Goal: Task Accomplishment & Management: Use online tool/utility

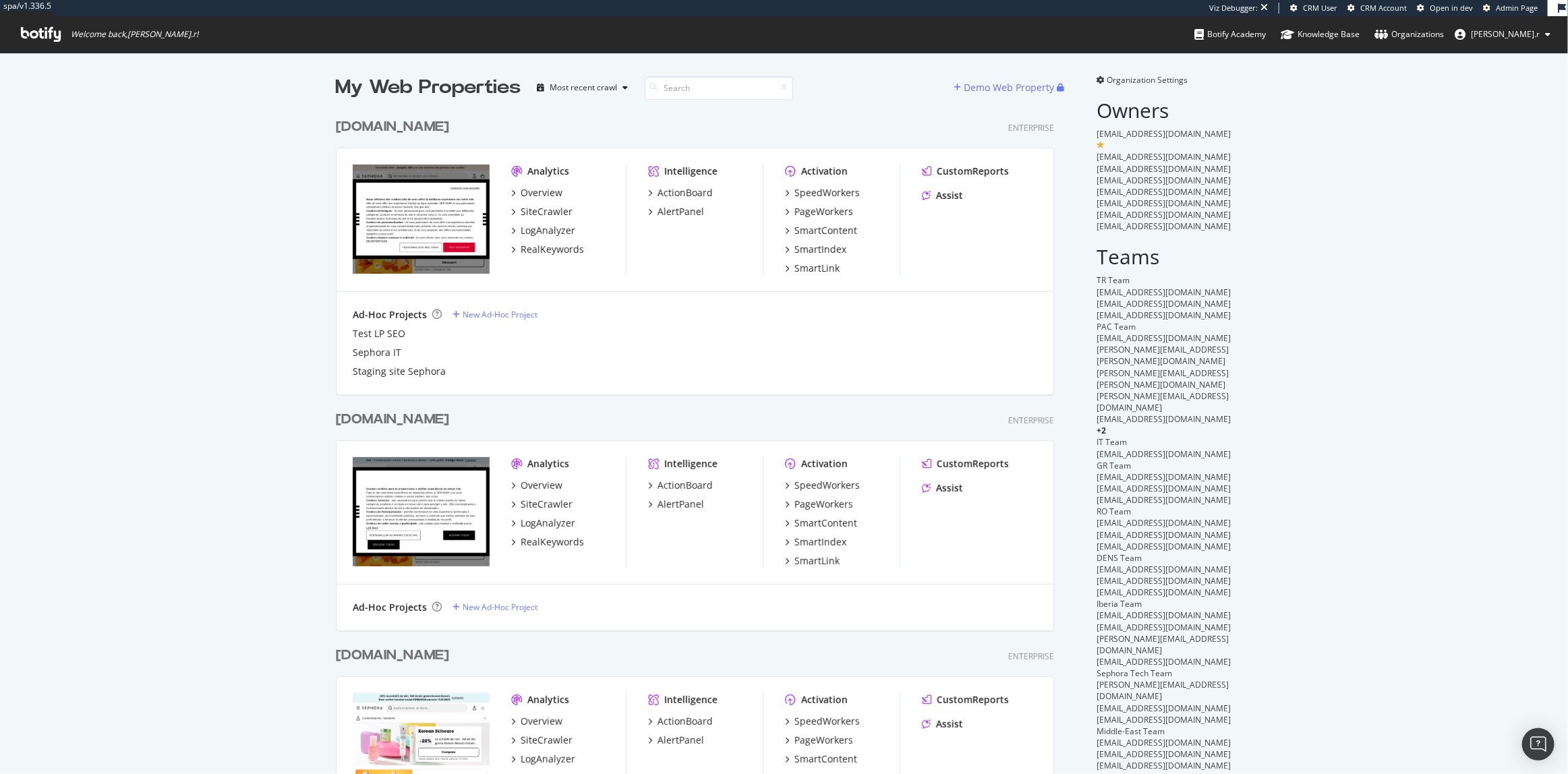
scroll to position [3474, 719]
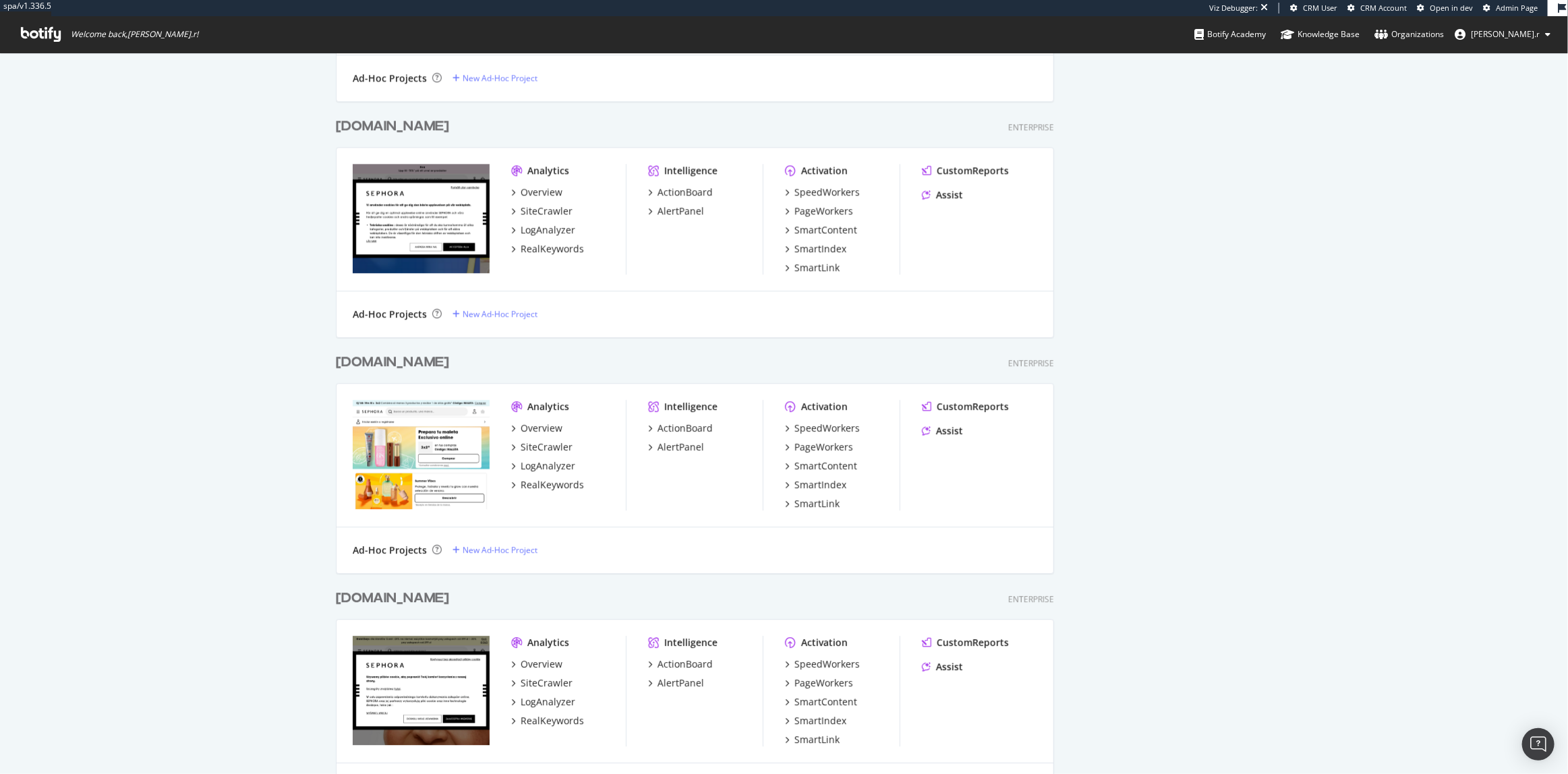
scroll to position [2208, 0]
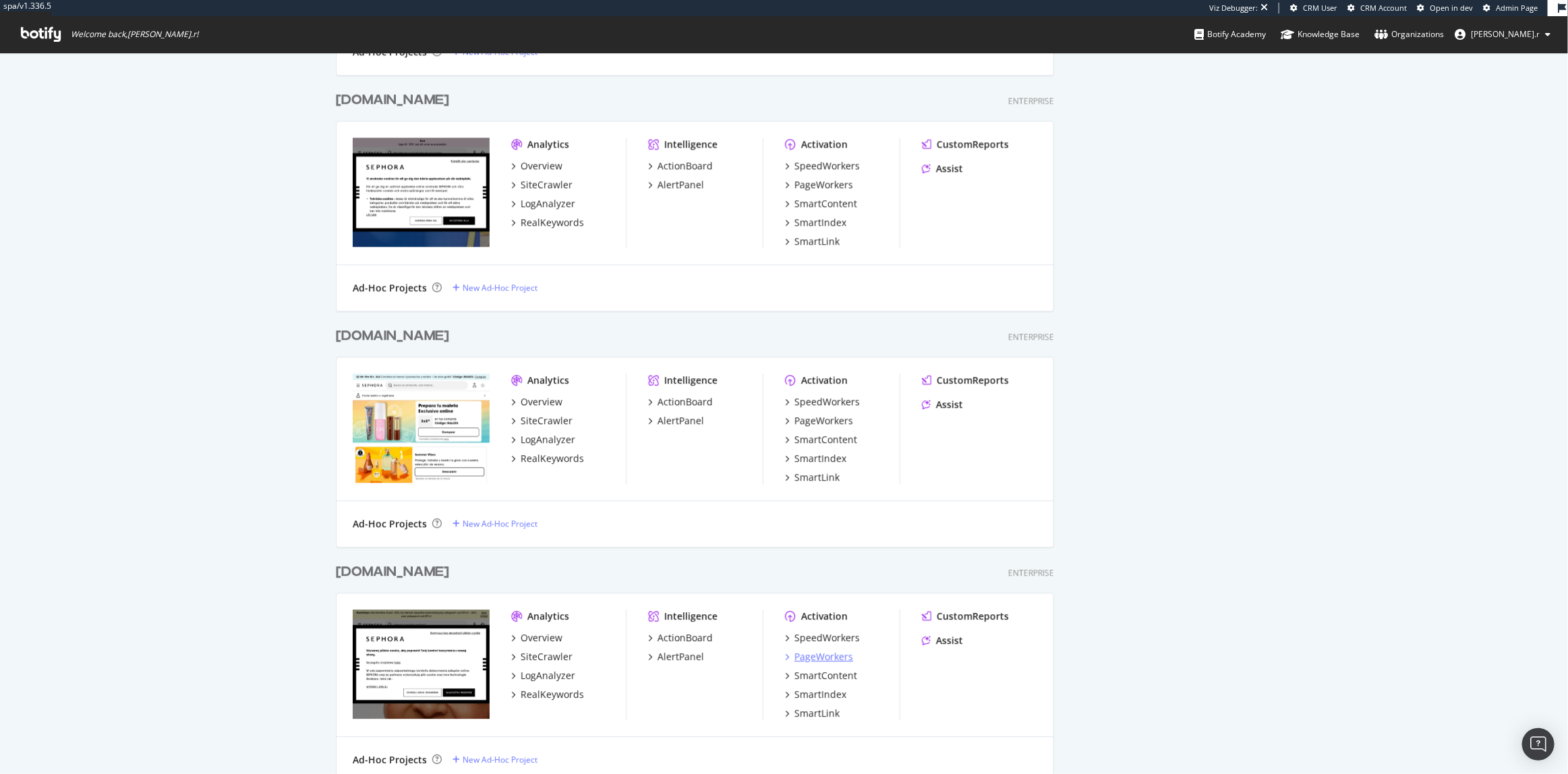
click at [806, 658] on div "PageWorkers" at bounding box center [823, 657] width 58 height 14
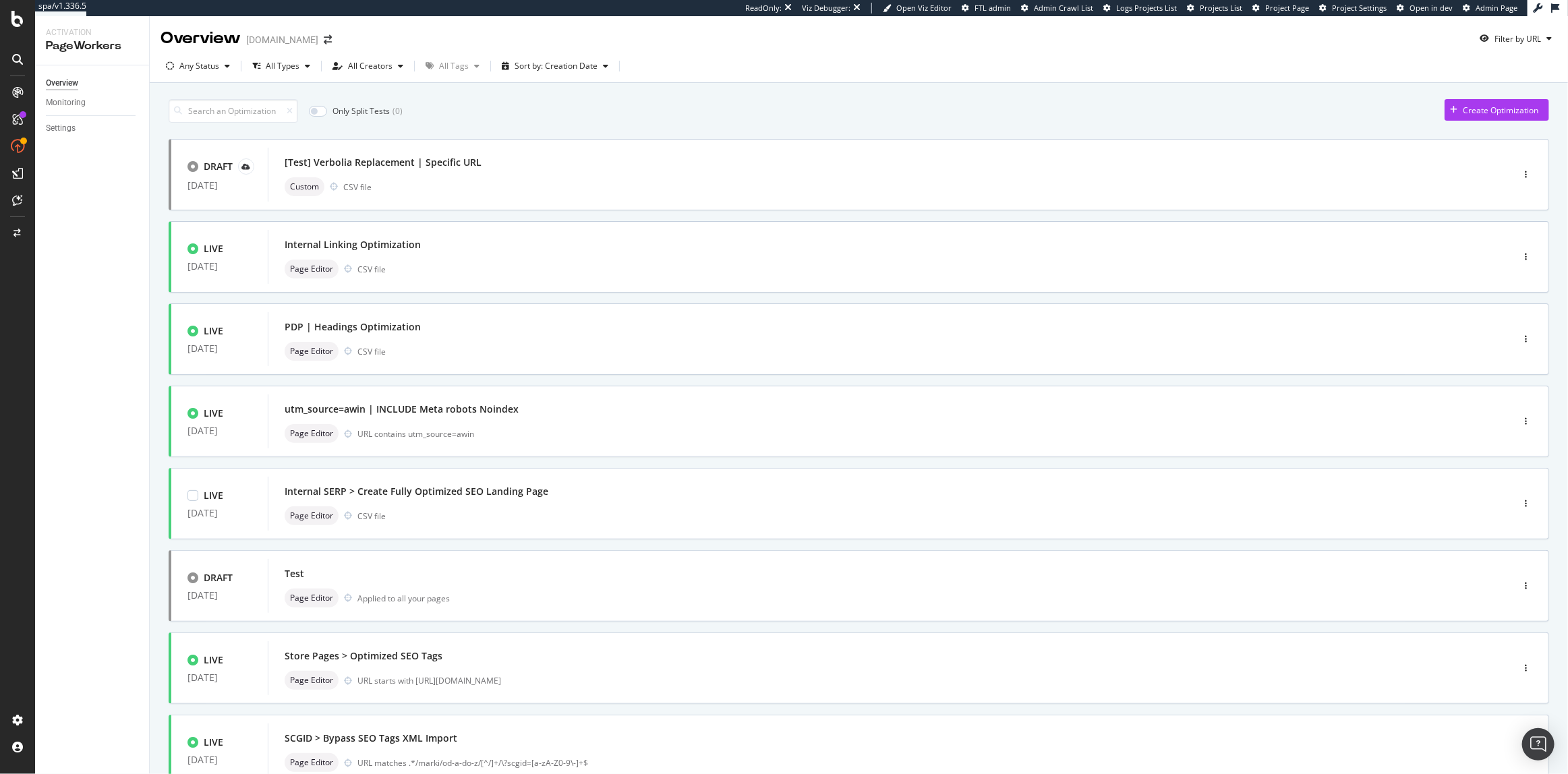
drag, startPoint x: 457, startPoint y: 496, endPoint x: 98, endPoint y: 542, distance: 361.9
click at [99, 542] on div "Overview Monitoring Settings" at bounding box center [91, 419] width 114 height 709
click at [489, 182] on div "Custom CSV file" at bounding box center [870, 186] width 1170 height 18
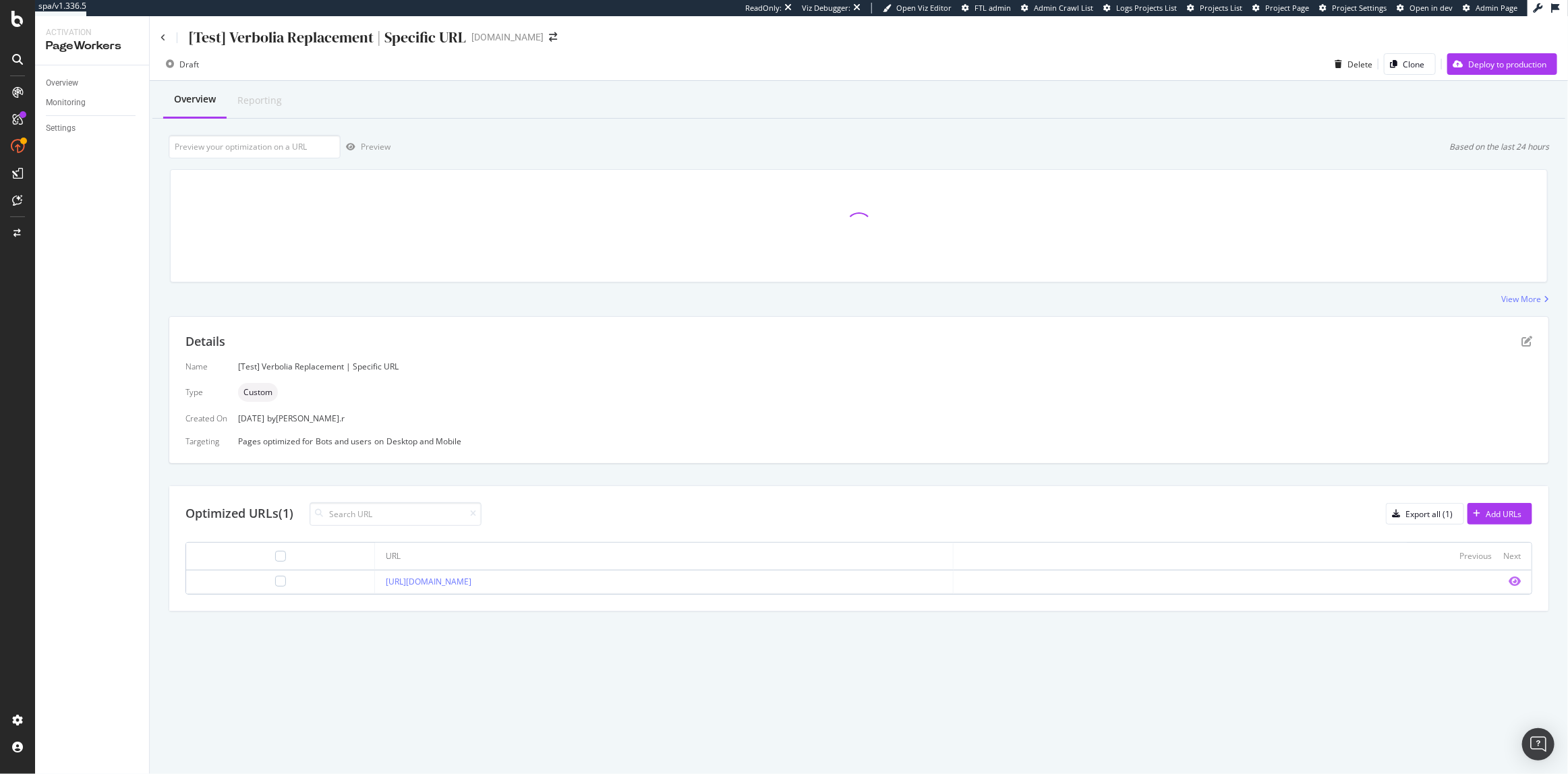
click at [1516, 580] on icon "eye" at bounding box center [1515, 580] width 12 height 11
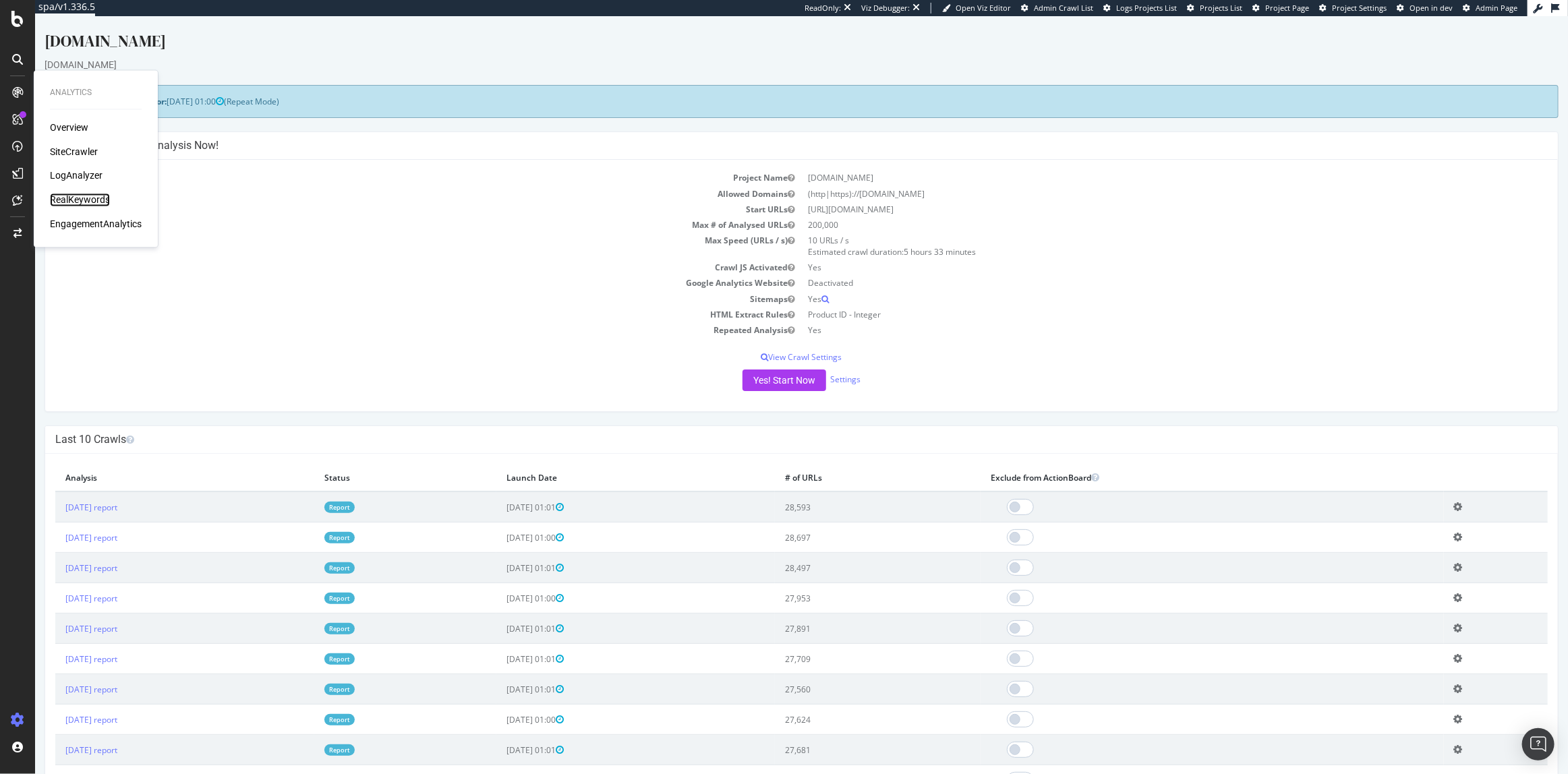
click at [65, 197] on div "RealKeywords" at bounding box center [80, 200] width 60 height 14
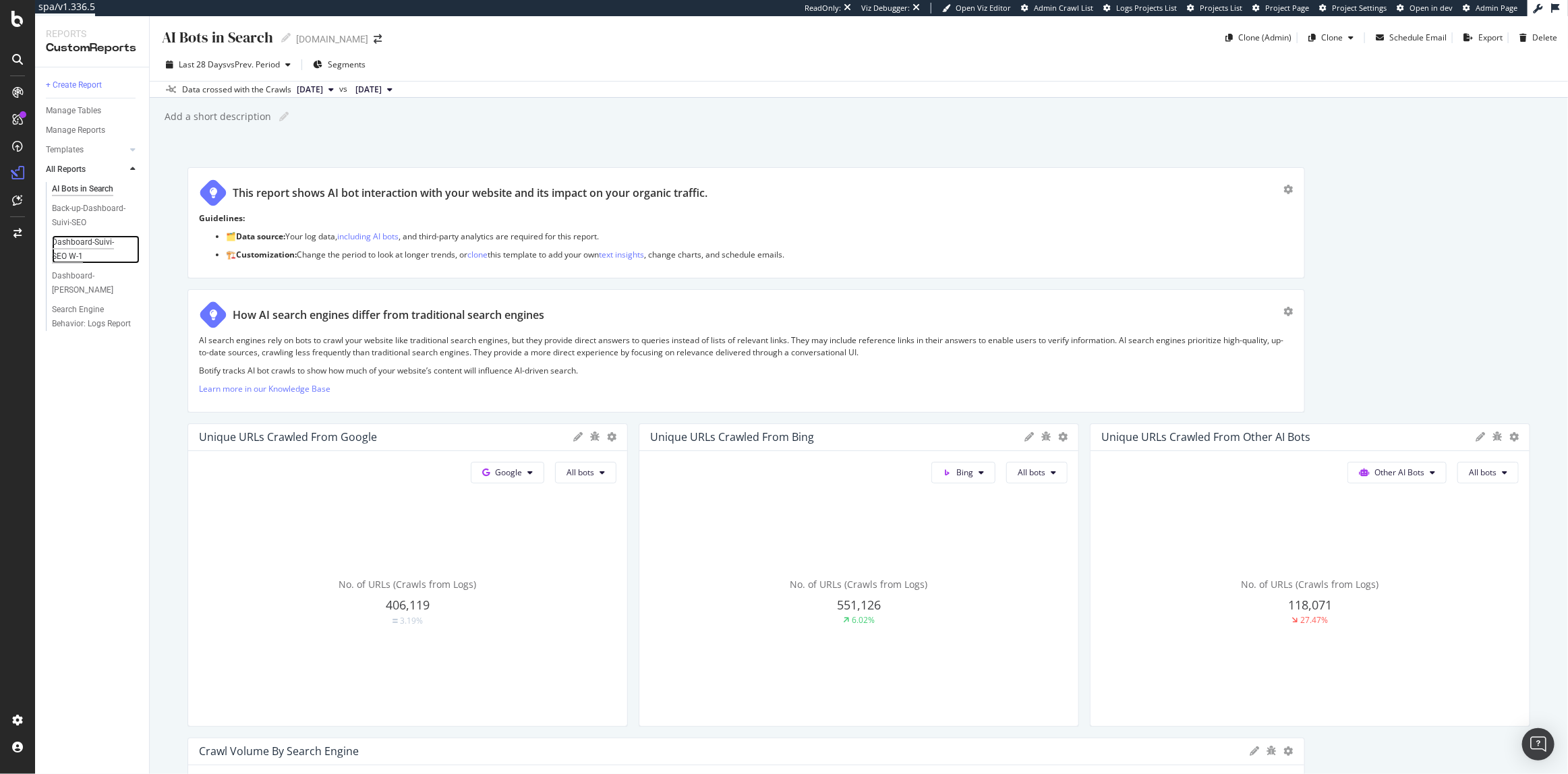
click at [107, 241] on div "Dashboard-Suivi-SEO W-1" at bounding box center [89, 249] width 77 height 28
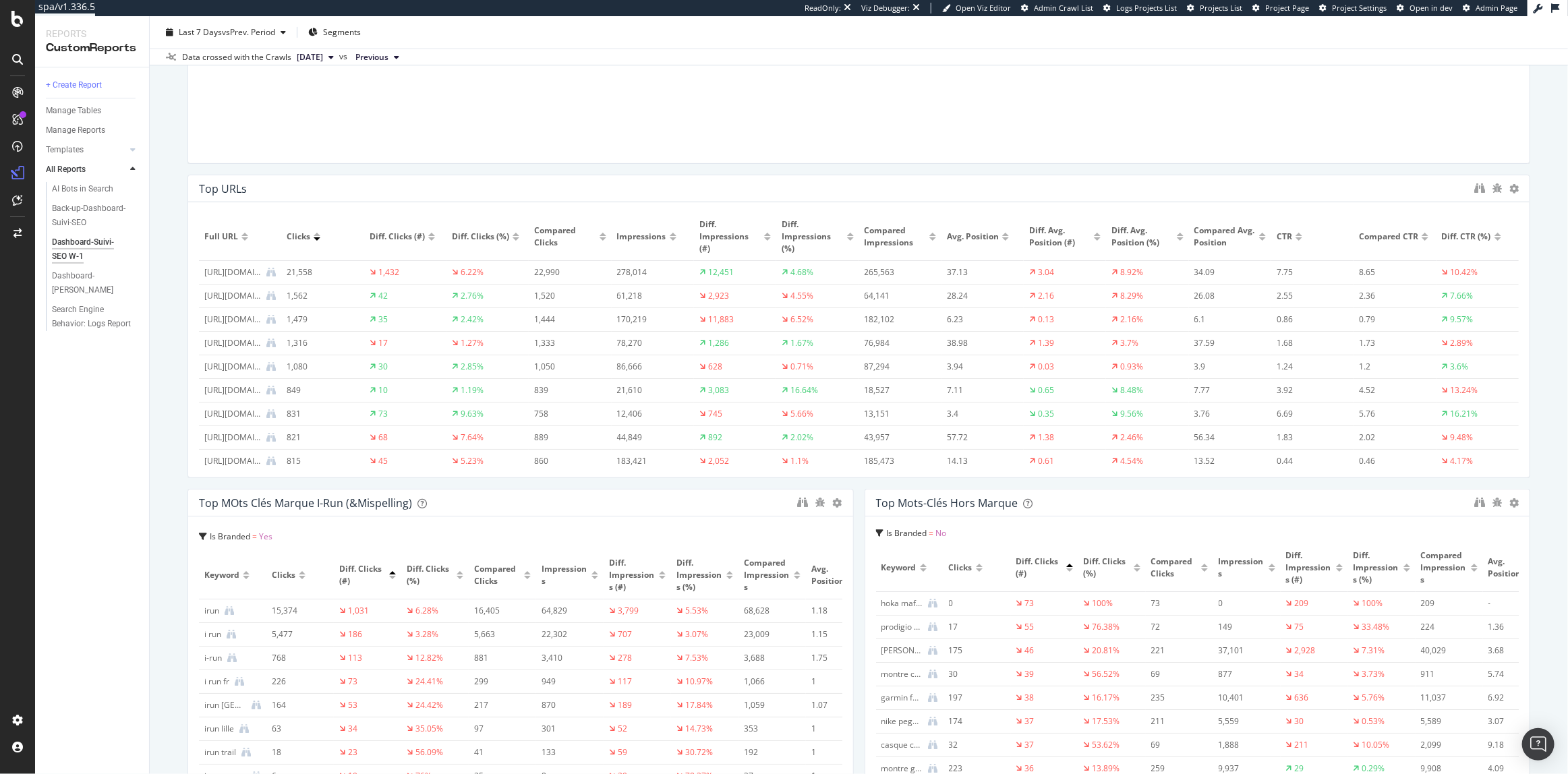
scroll to position [306, 0]
click at [1475, 184] on icon "binoculars" at bounding box center [1480, 189] width 11 height 11
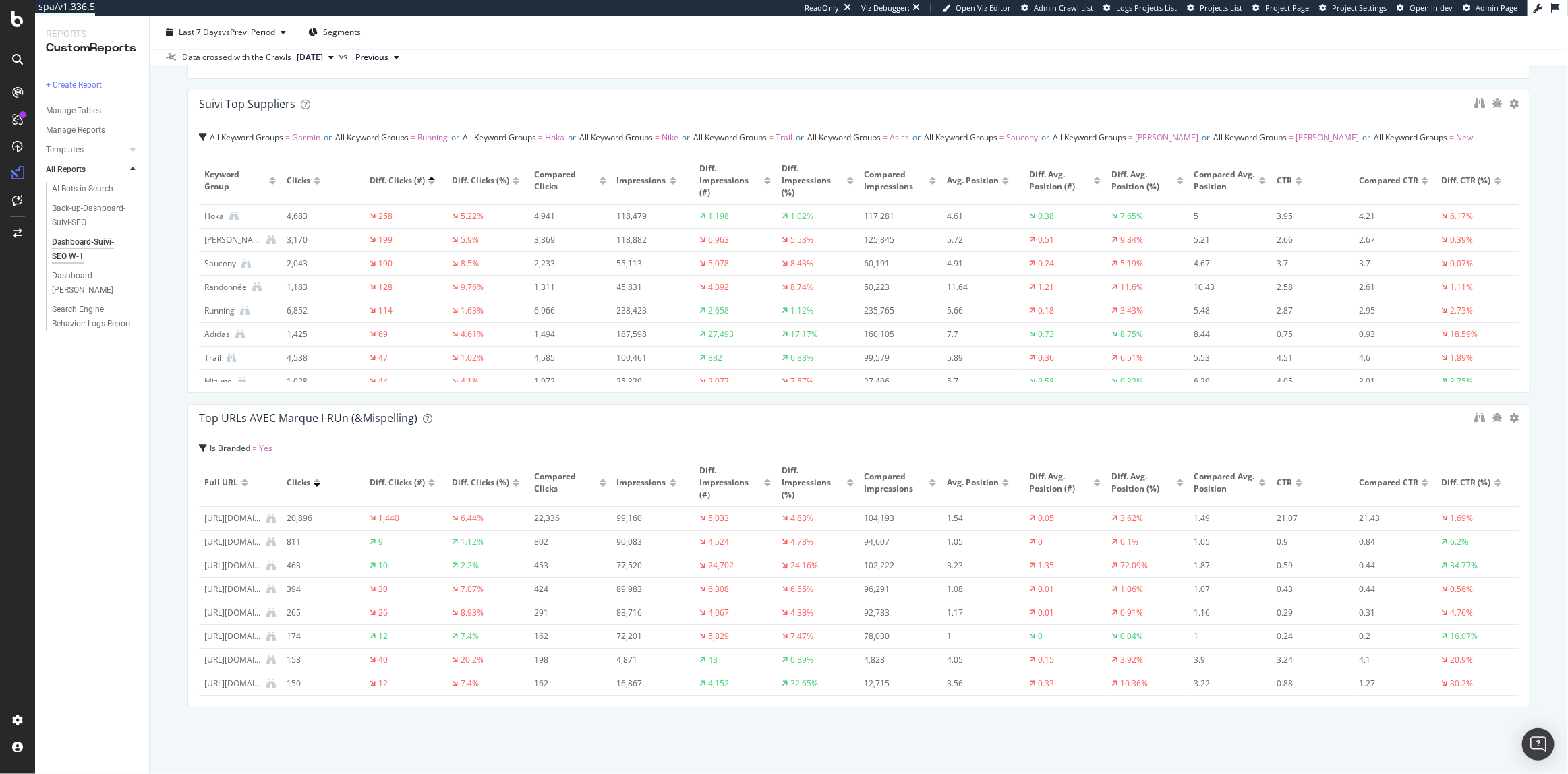
scroll to position [5439, 0]
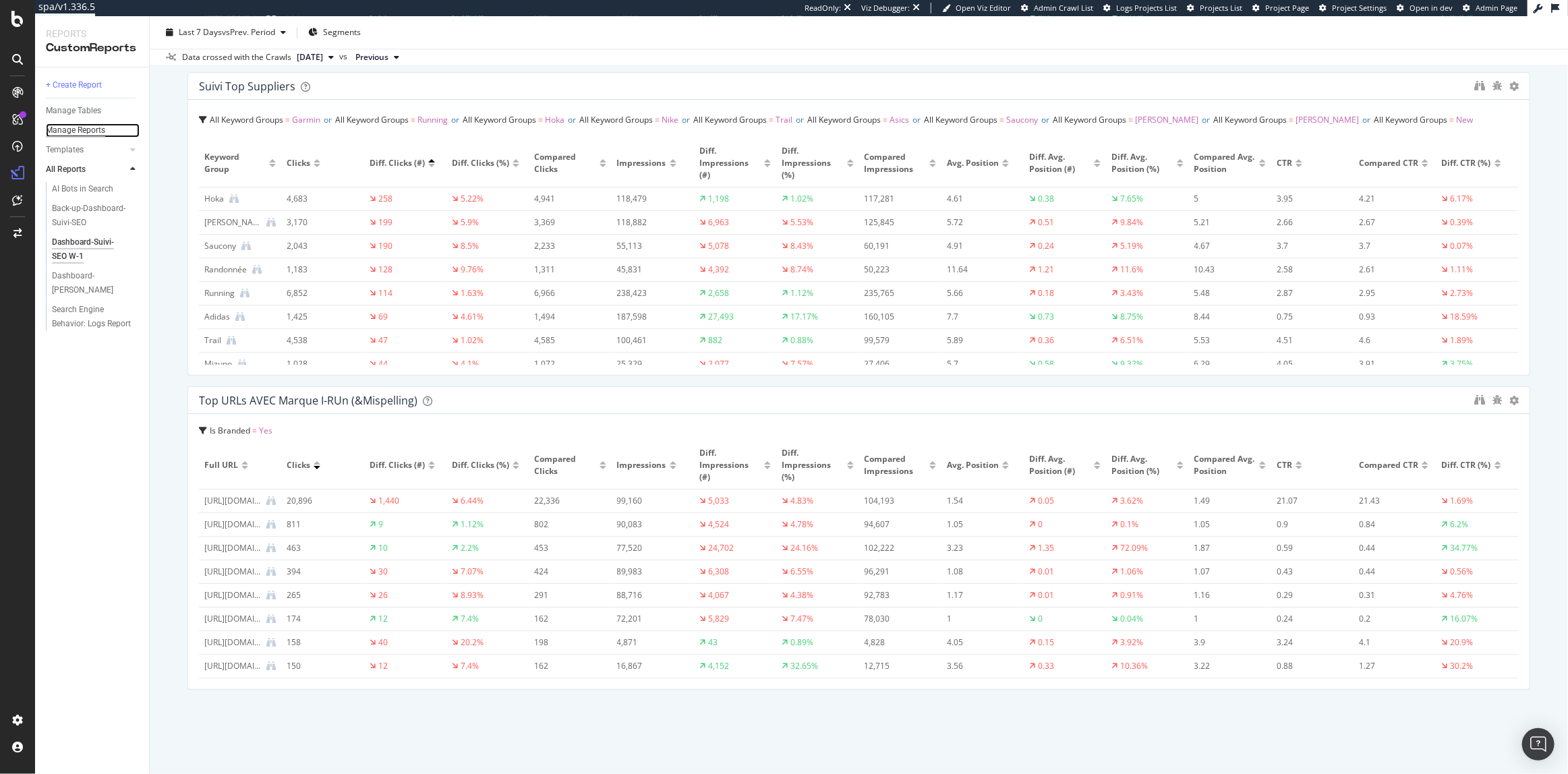
click at [85, 133] on div "Manage Reports" at bounding box center [75, 130] width 59 height 15
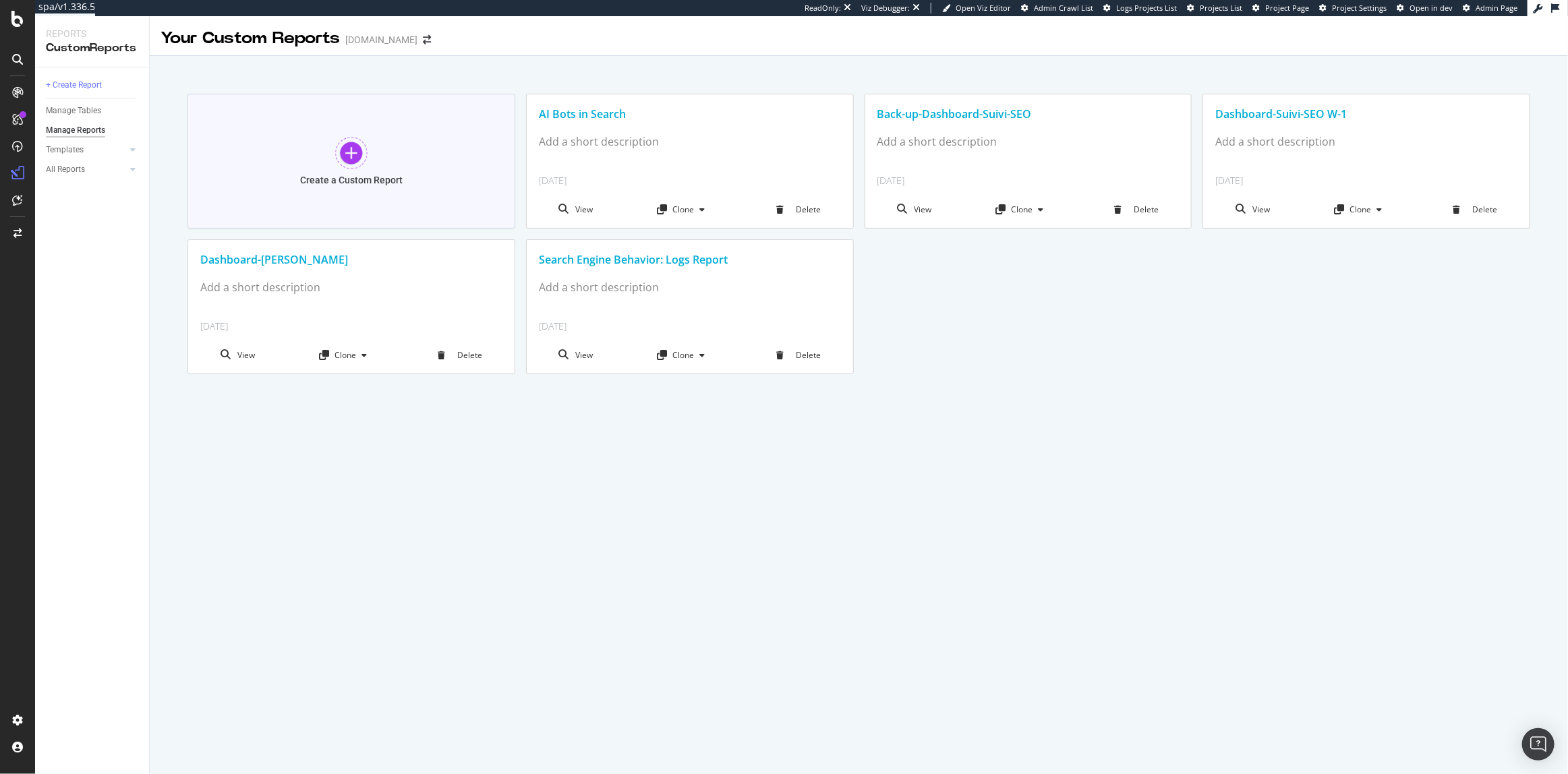
click at [369, 113] on div "Create a Custom Report" at bounding box center [351, 160] width 328 height 135
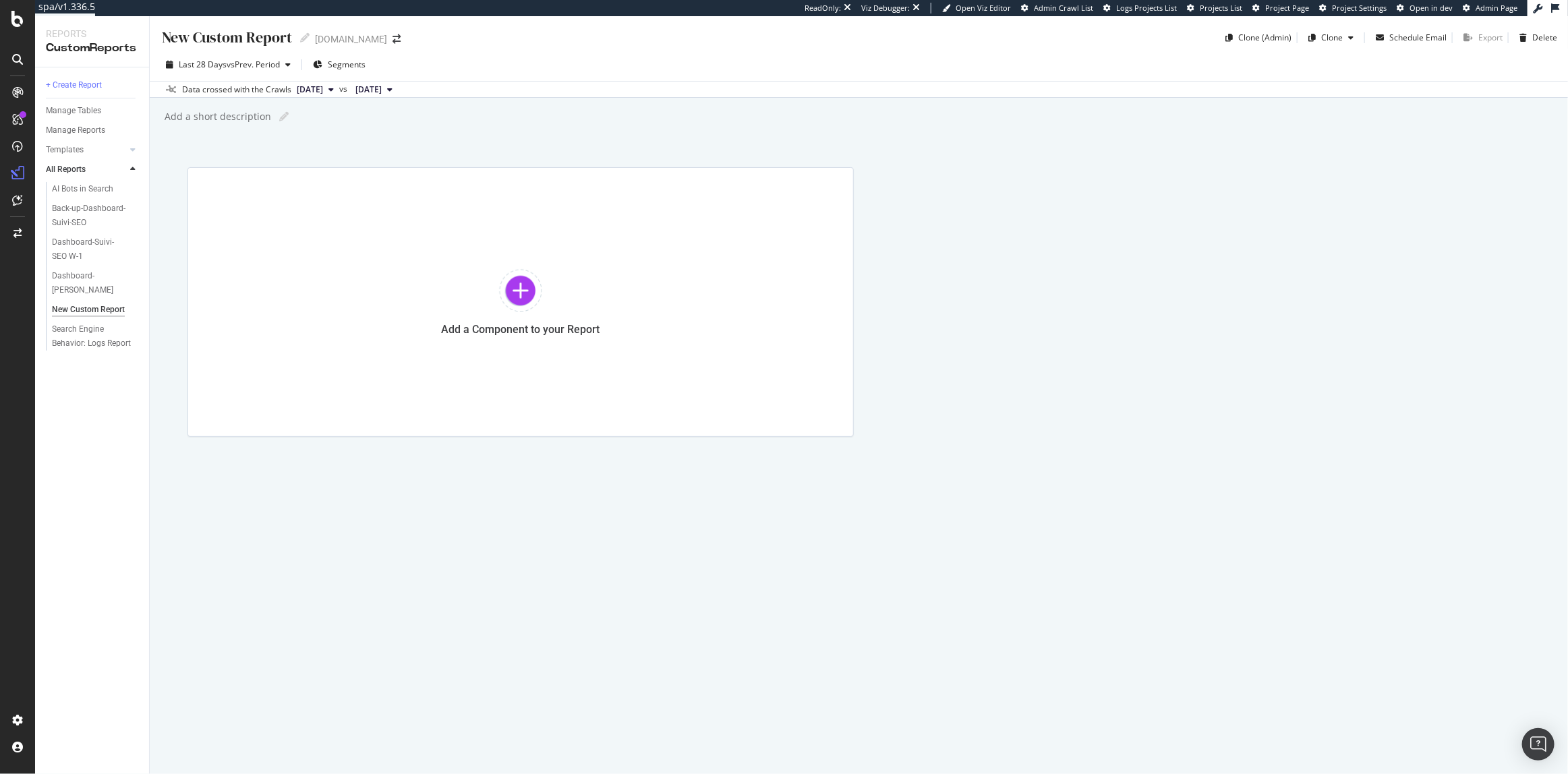
click at [269, 37] on div "New Custom Report" at bounding box center [226, 38] width 131 height 21
type input "Dashboard Suivi - Segments"
click at [399, 147] on div "Dashboard Suivi - Segments Dashboard Suivi - Segments irun.fr Clone (Admin) Clo…" at bounding box center [858, 396] width 1418 height 758
click at [270, 39] on div "Dashboard Suivi - Segments" at bounding box center [252, 38] width 184 height 21
click at [270, 39] on input "Dashboard Suivi - Segments" at bounding box center [253, 36] width 186 height 18
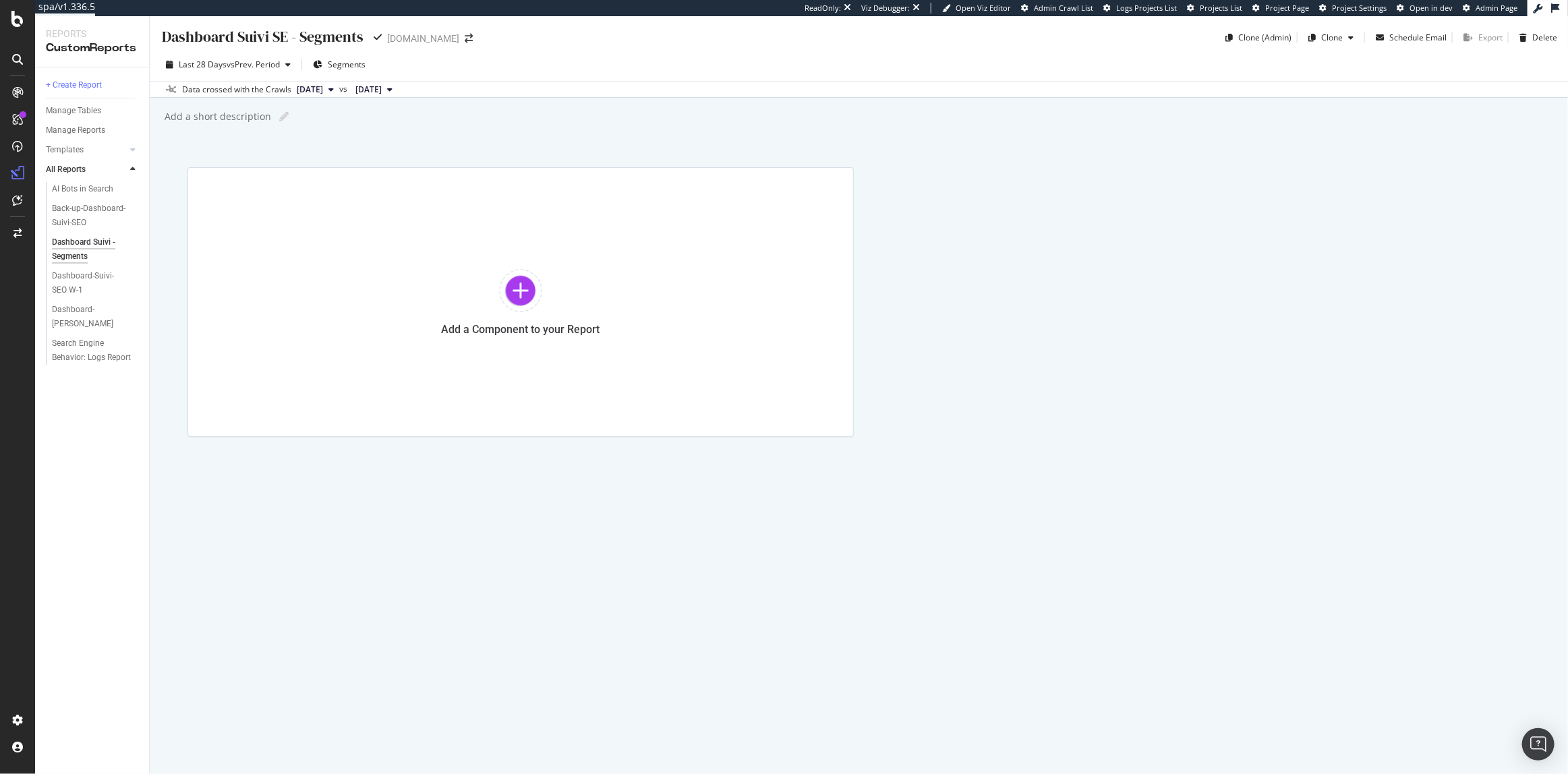
type input "Dashboard Suivi SEO - Segments"
click at [274, 206] on div "Add a Component to your Report" at bounding box center [520, 302] width 666 height 270
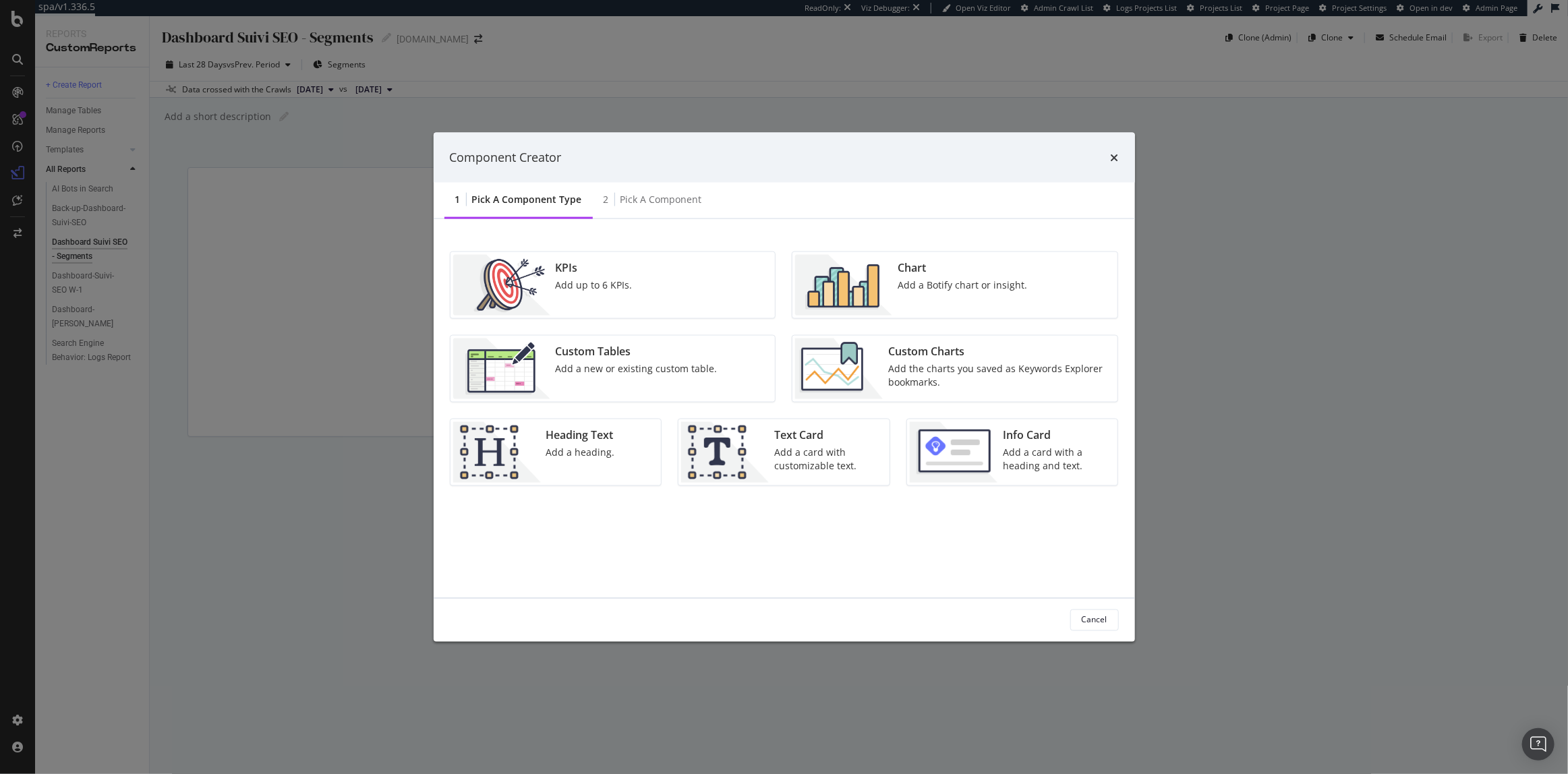
click at [582, 369] on div "Add a new or existing custom table." at bounding box center [637, 369] width 162 height 14
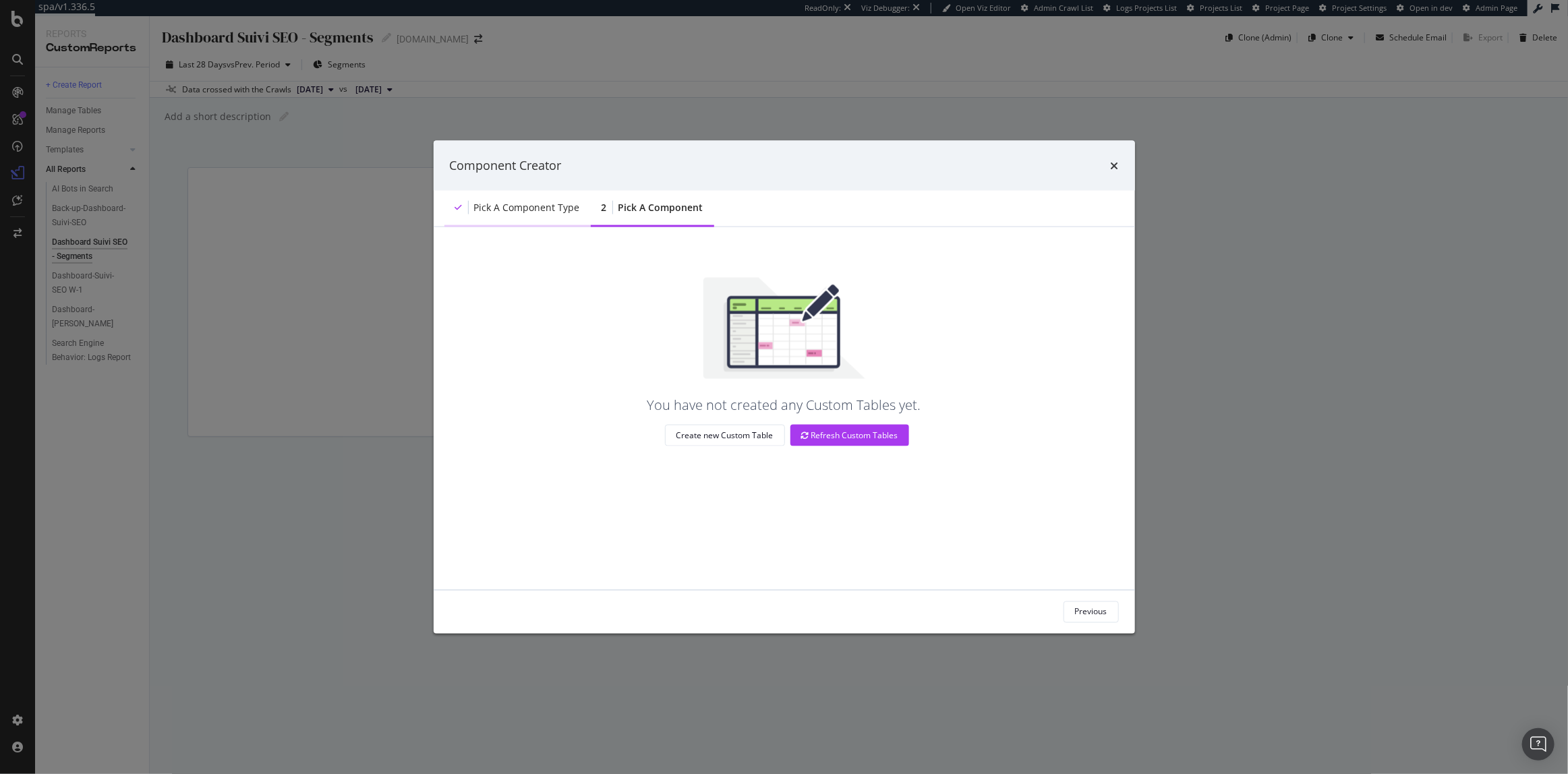
click at [523, 213] on div "Pick a Component type" at bounding box center [527, 207] width 106 height 14
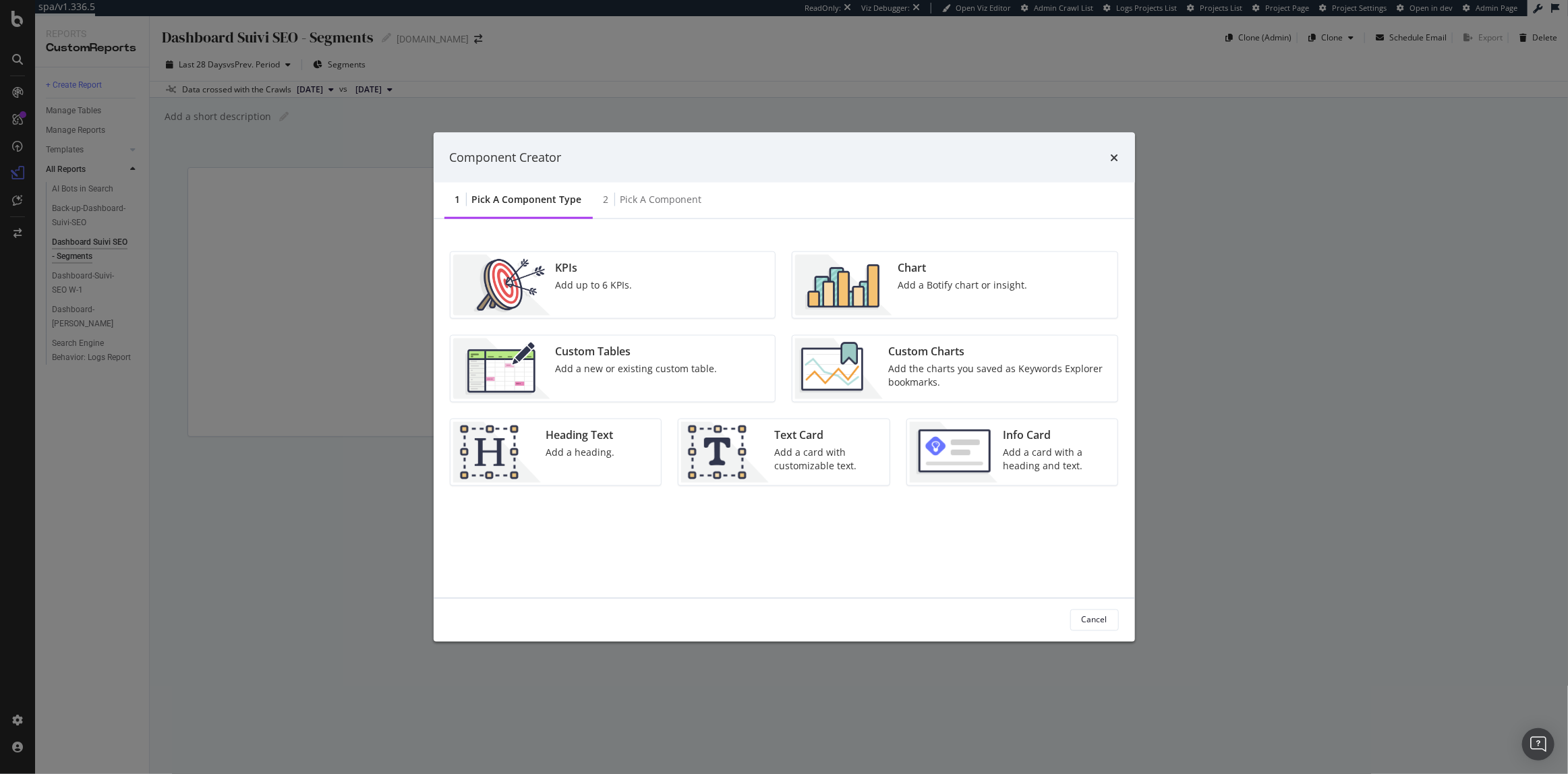
click at [966, 292] on div "Chart Add a Botify chart or insight." at bounding box center [962, 285] width 140 height 60
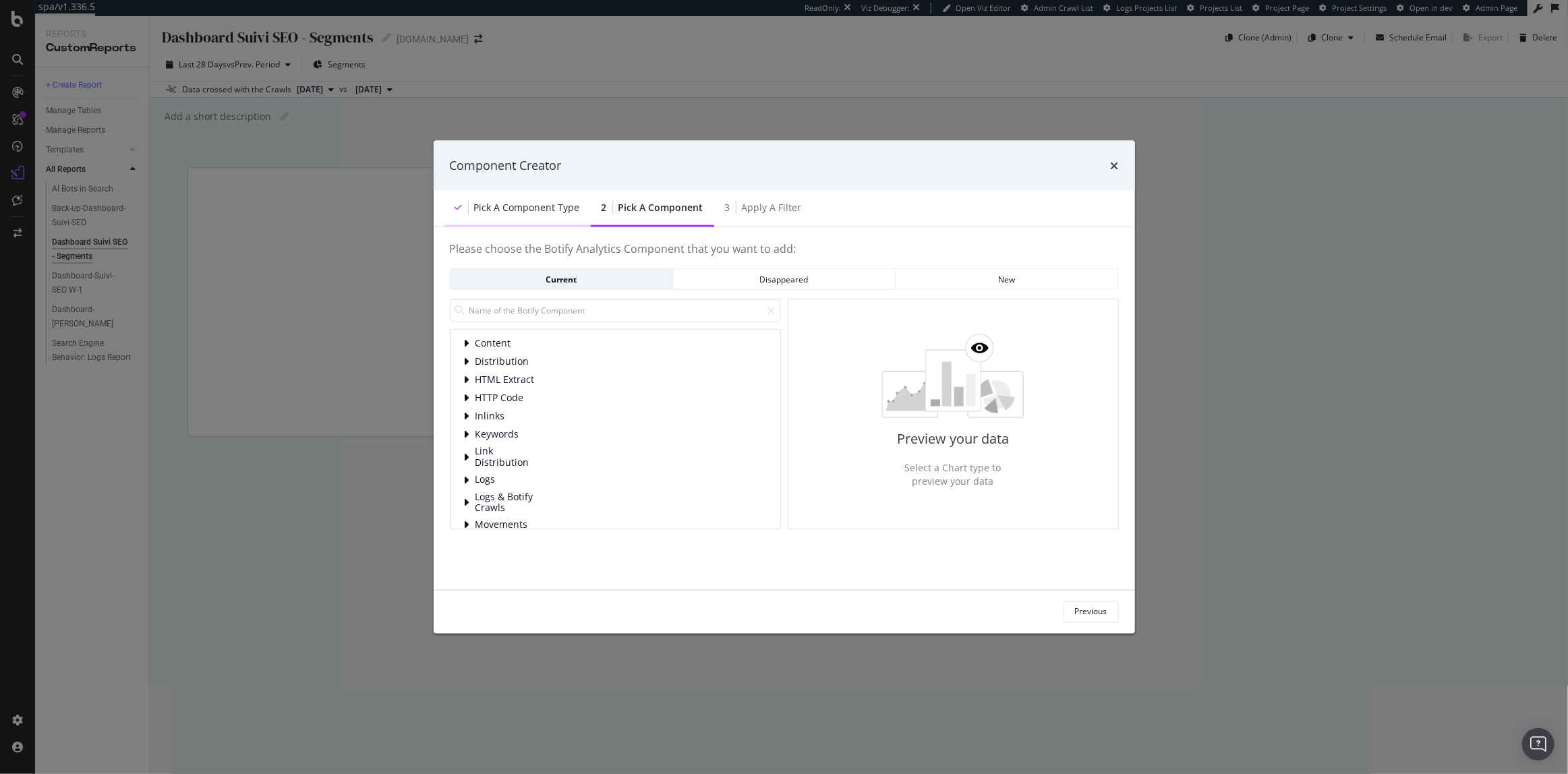
click at [543, 211] on div "Pick a Component type" at bounding box center [527, 207] width 106 height 14
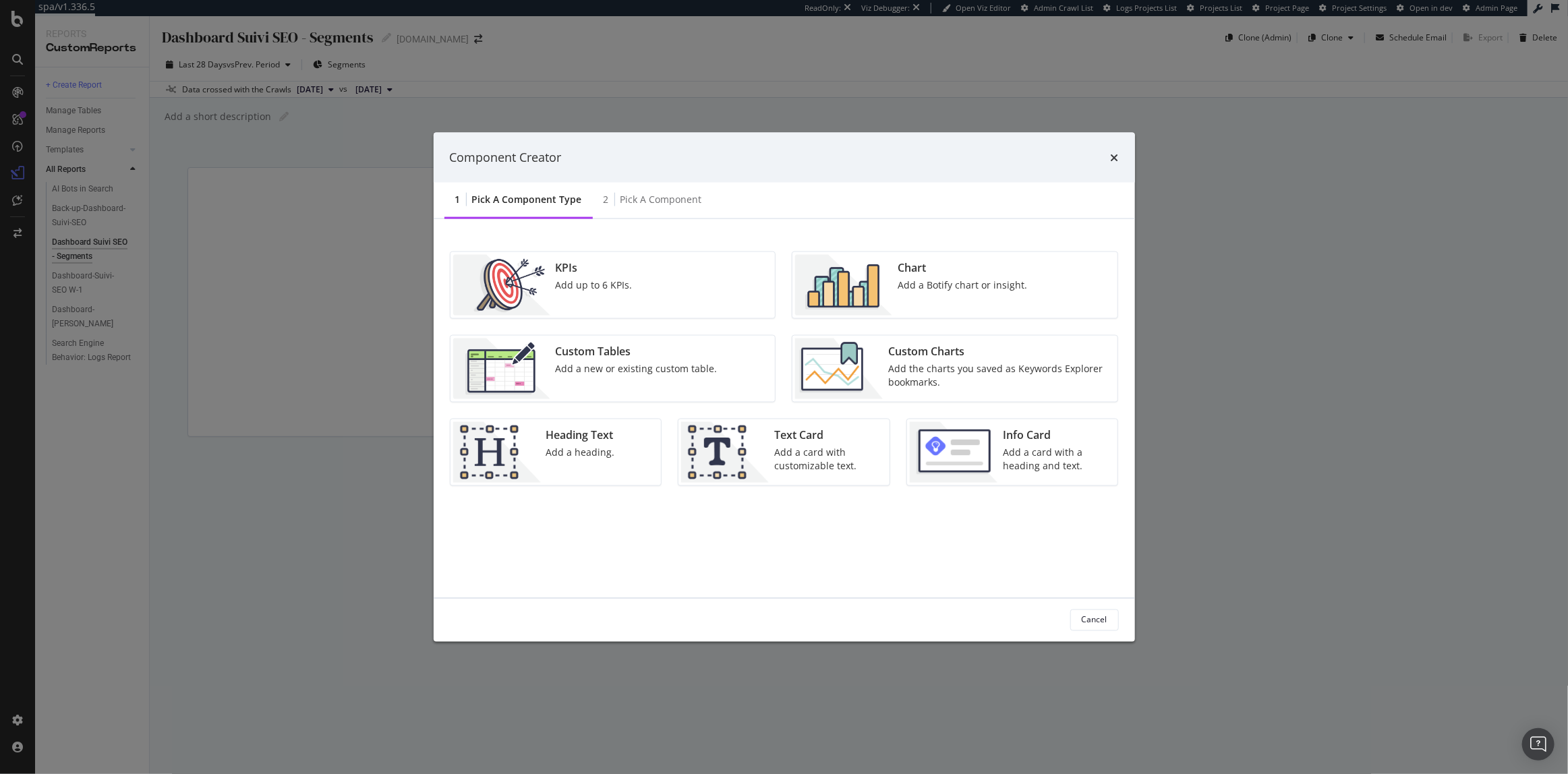
click at [897, 365] on div "Add the charts you saved as Keywords Explorer bookmarks." at bounding box center [999, 375] width 222 height 27
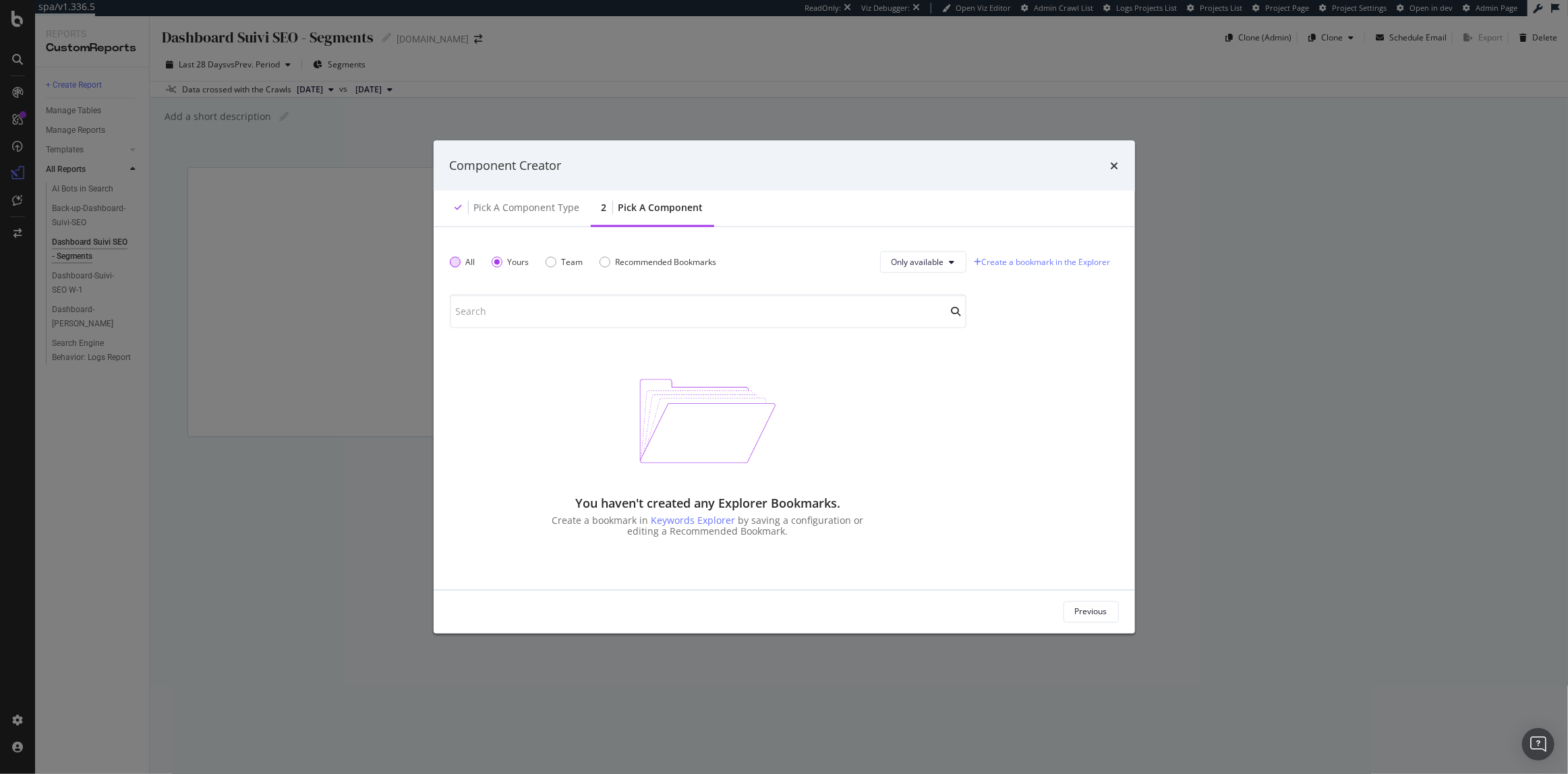
click at [468, 264] on div "All" at bounding box center [470, 263] width 10 height 12
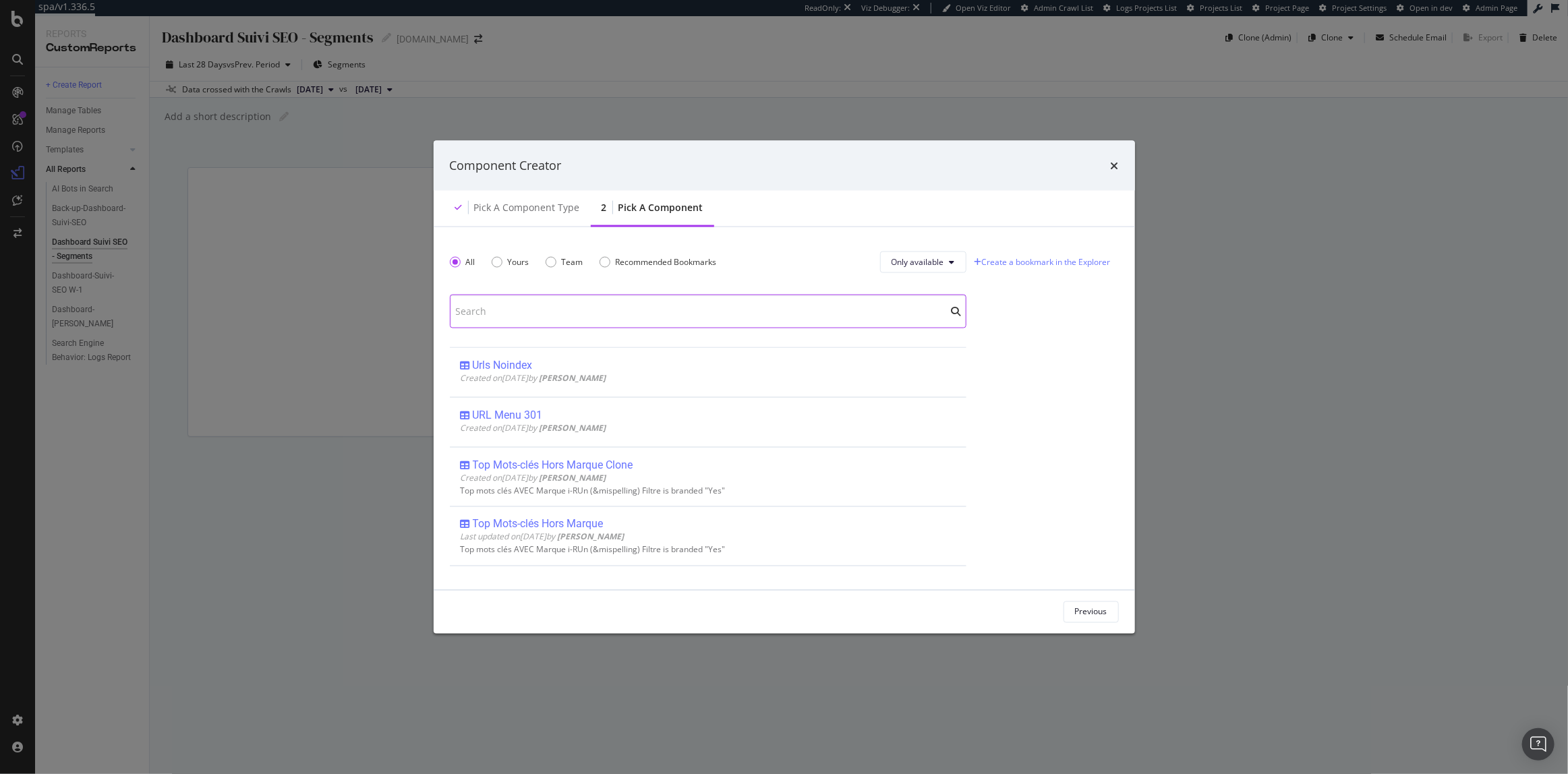
click at [539, 327] on input "modal" at bounding box center [708, 310] width 516 height 34
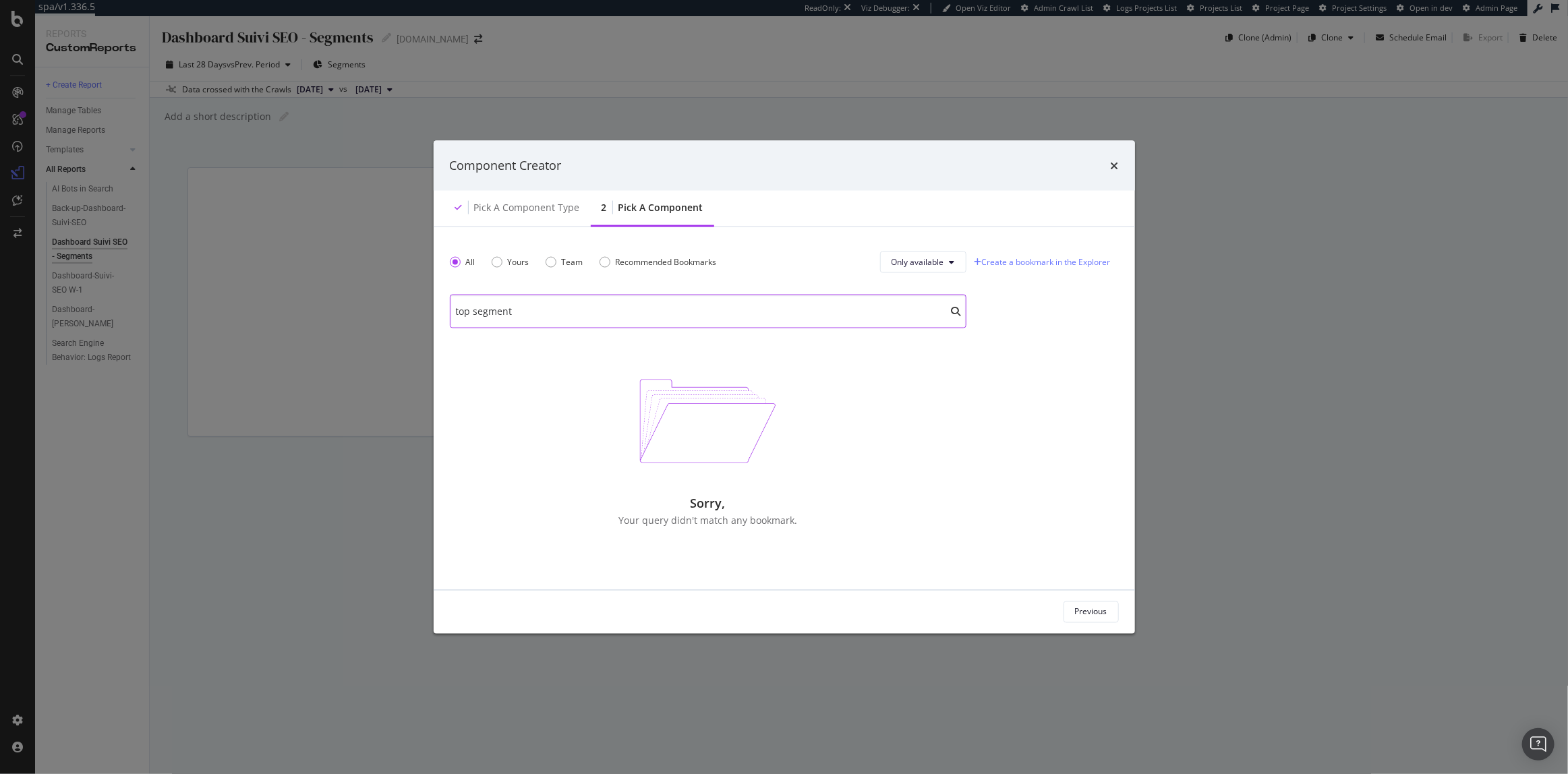
type input "top segment"
click at [1113, 168] on icon "times" at bounding box center [1115, 164] width 8 height 11
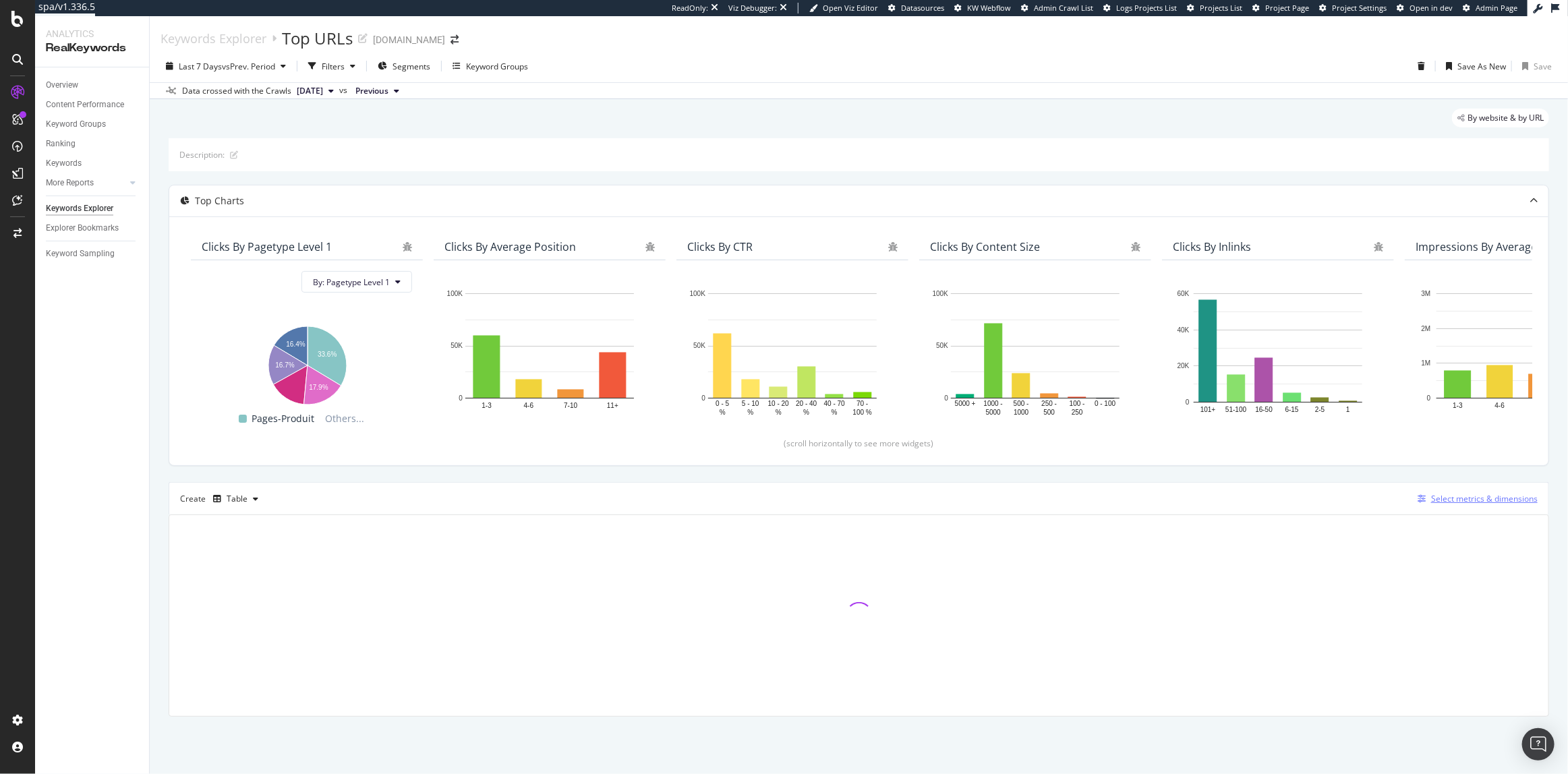
click at [1447, 499] on div "Select metrics & dimensions" at bounding box center [1484, 499] width 107 height 12
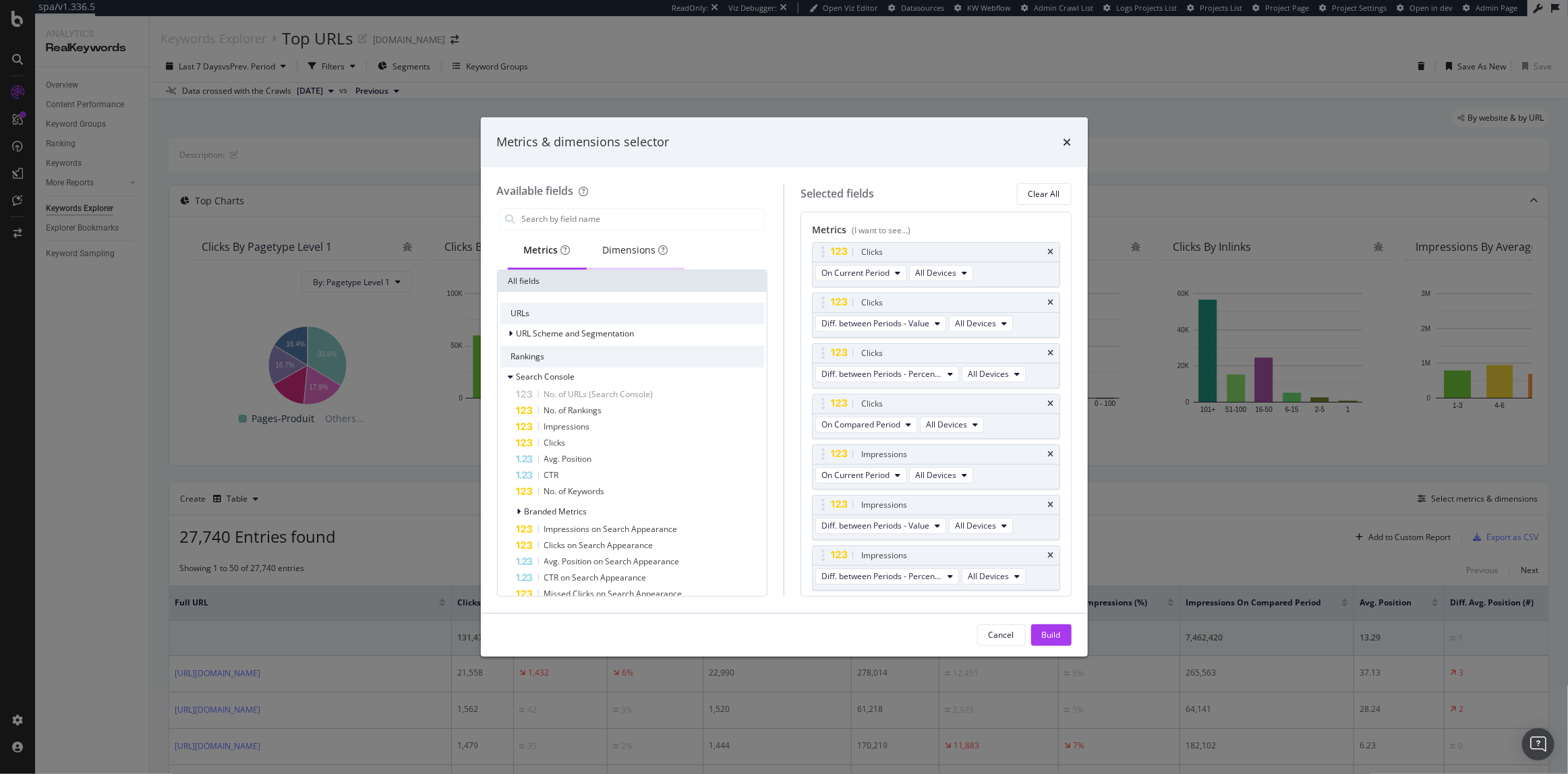
click at [651, 259] on div "Dimensions" at bounding box center [636, 251] width 98 height 37
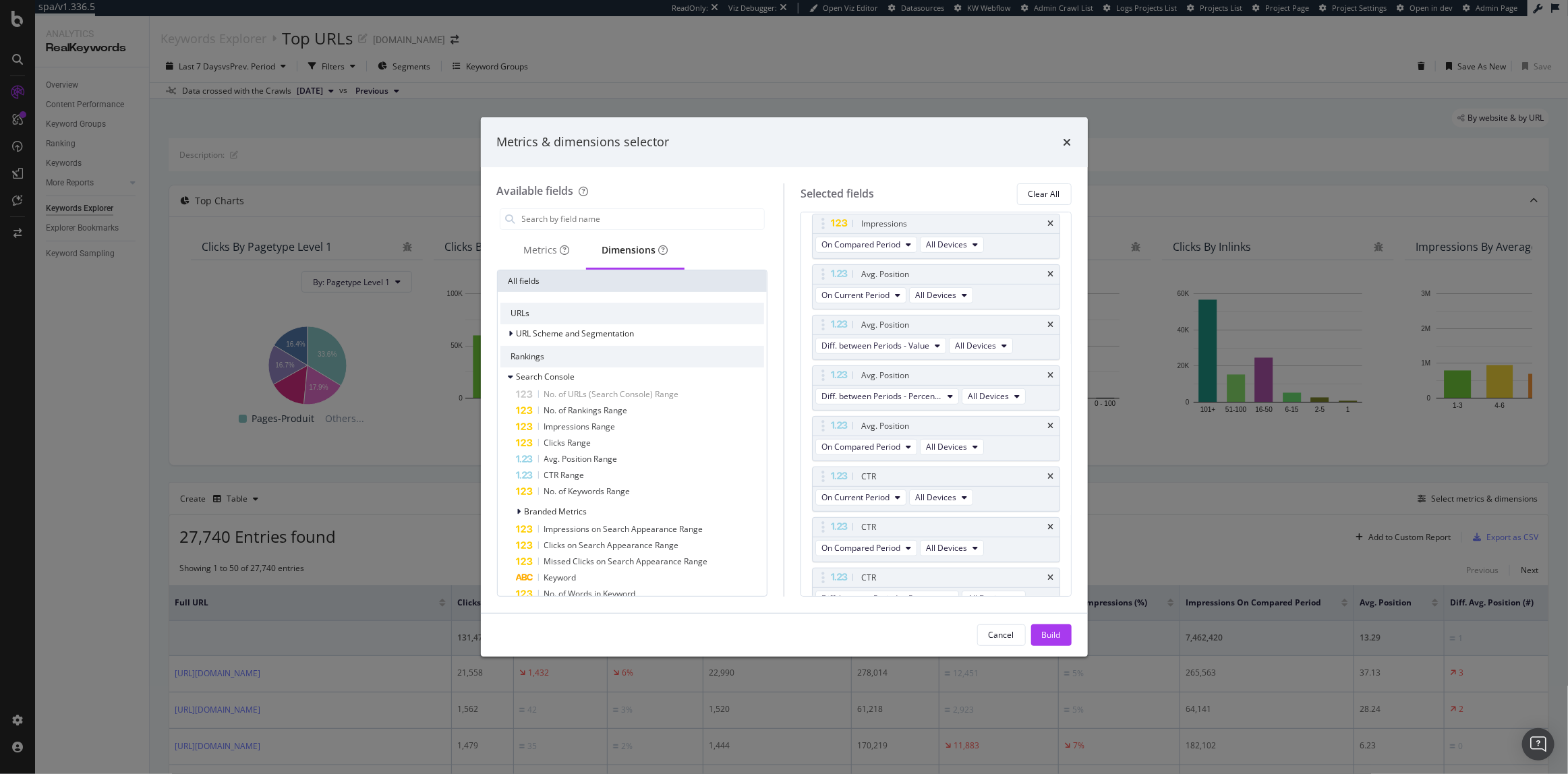
scroll to position [514, 0]
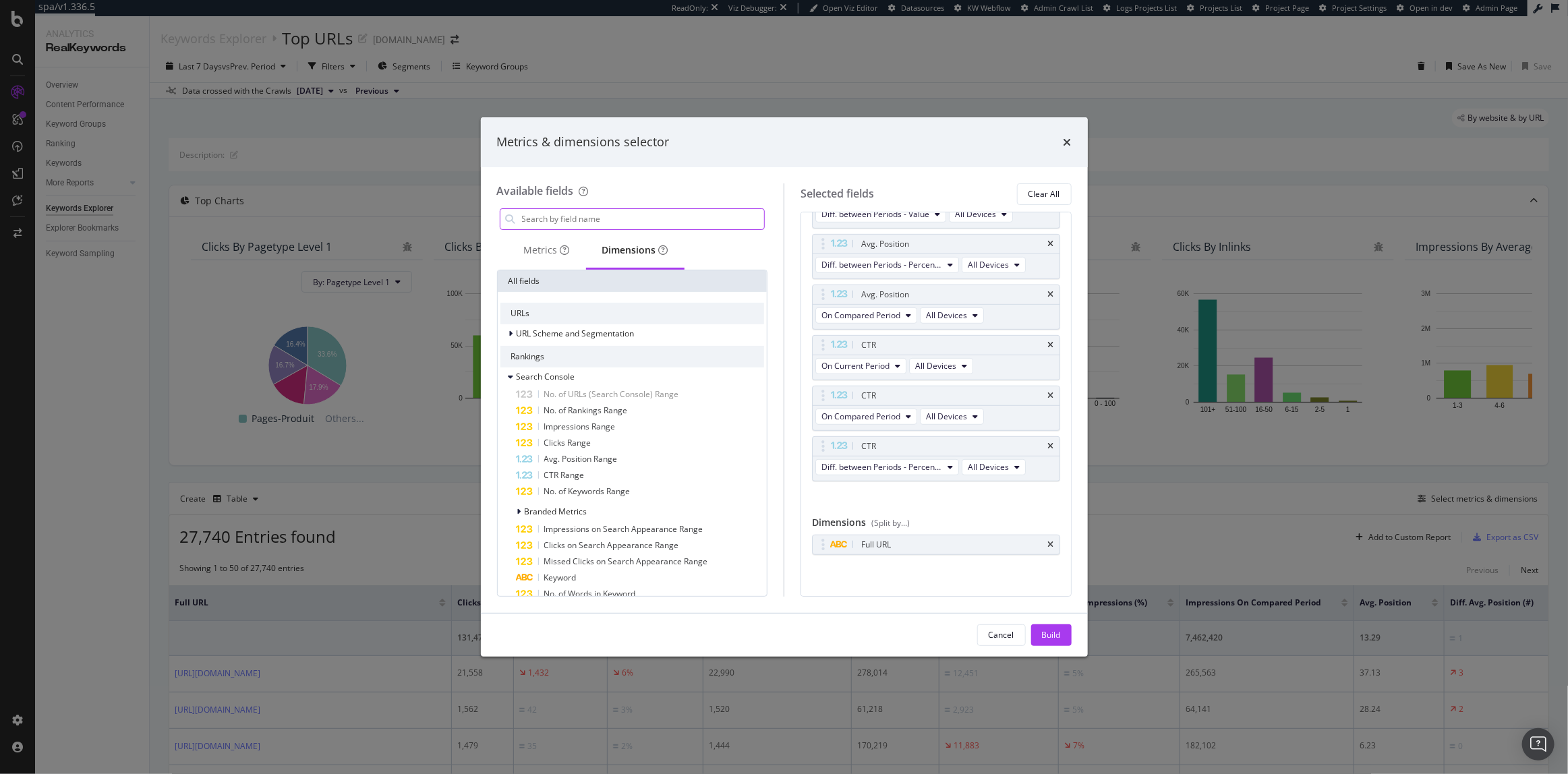
click at [574, 222] on input "modal" at bounding box center [643, 219] width 244 height 20
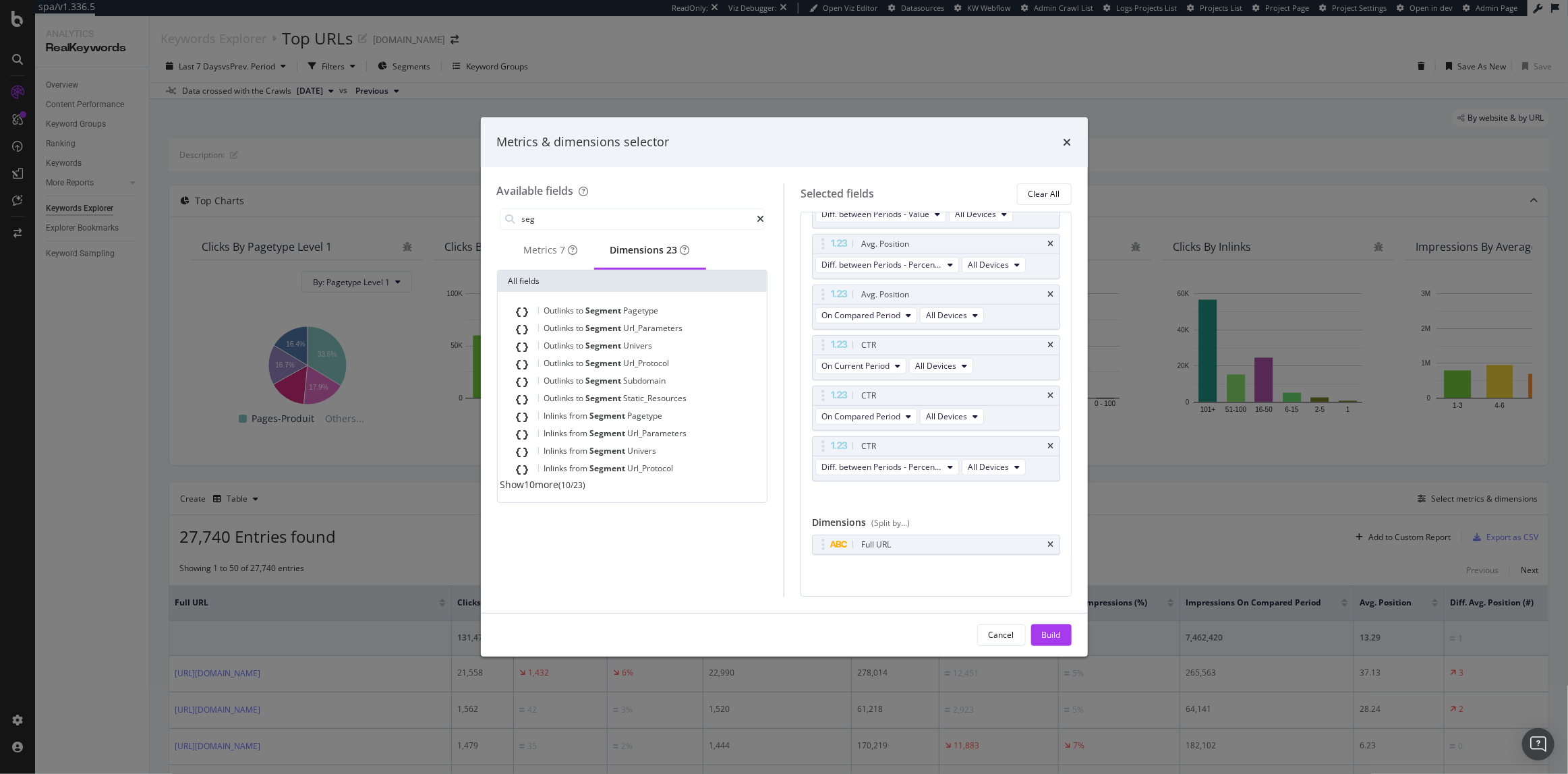
click at [532, 491] on span "Show 10 more" at bounding box center [530, 484] width 58 height 13
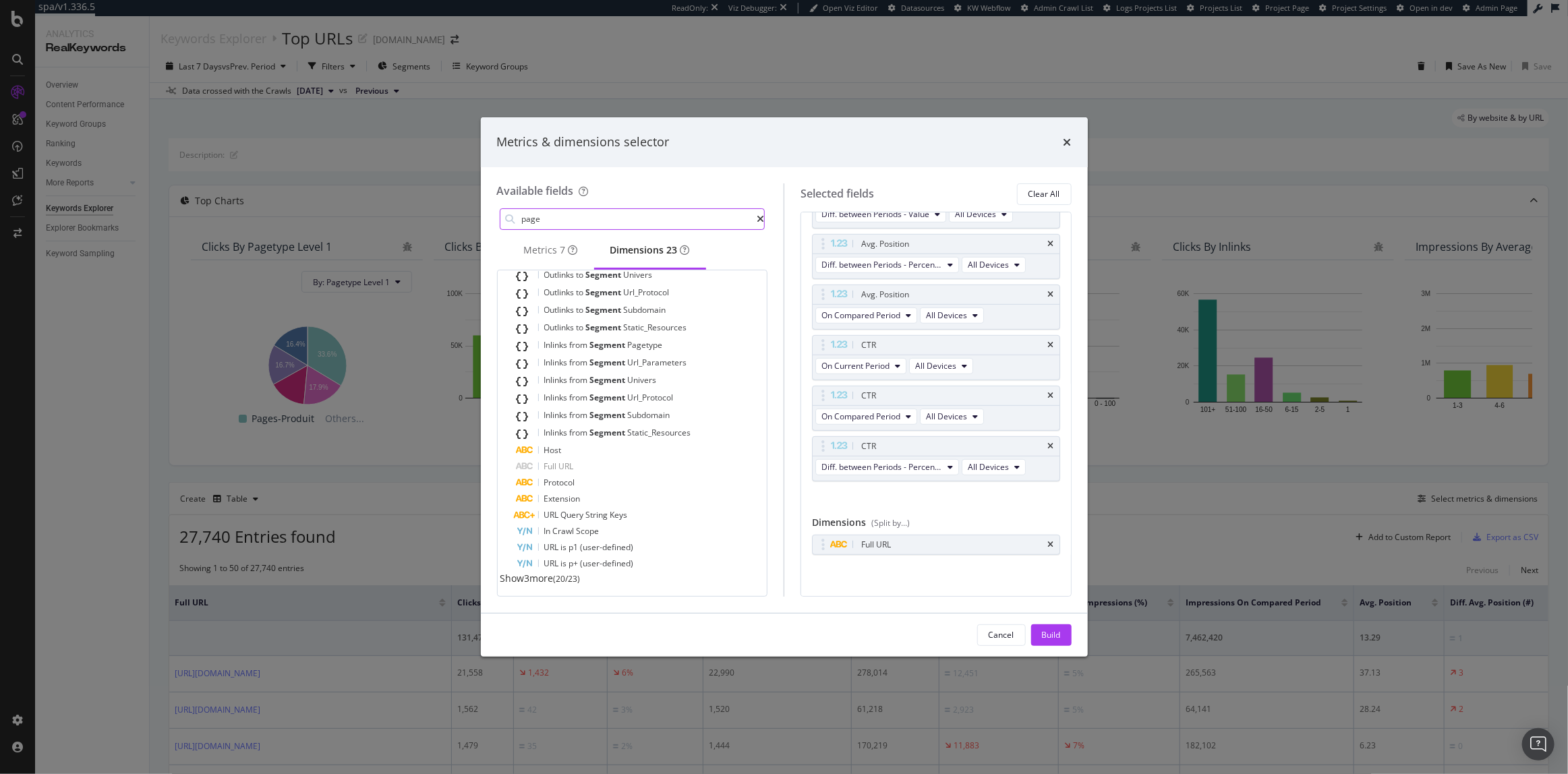
scroll to position [0, 0]
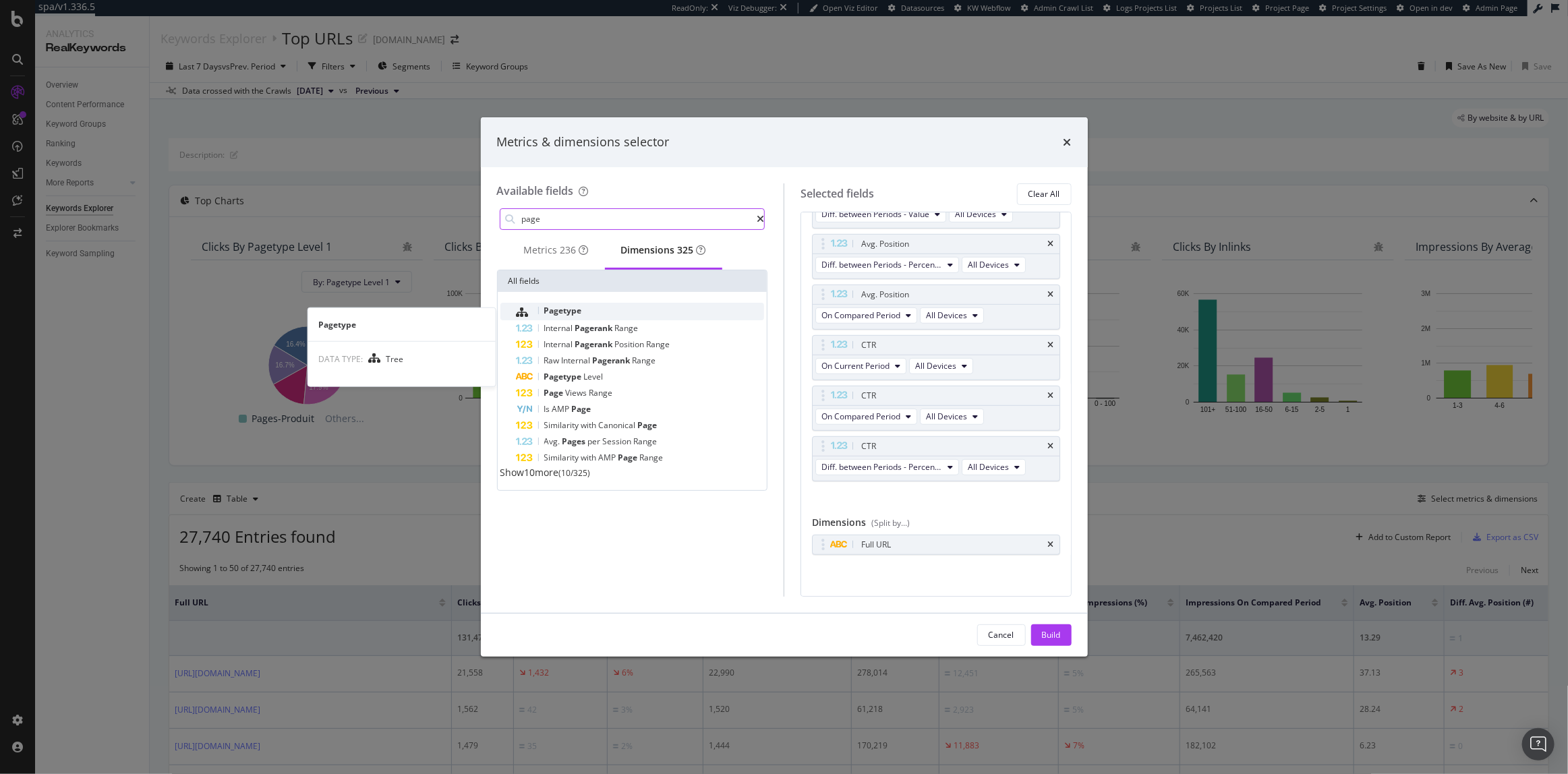
type input "page"
click at [572, 316] on span "Pagetype" at bounding box center [563, 311] width 38 height 12
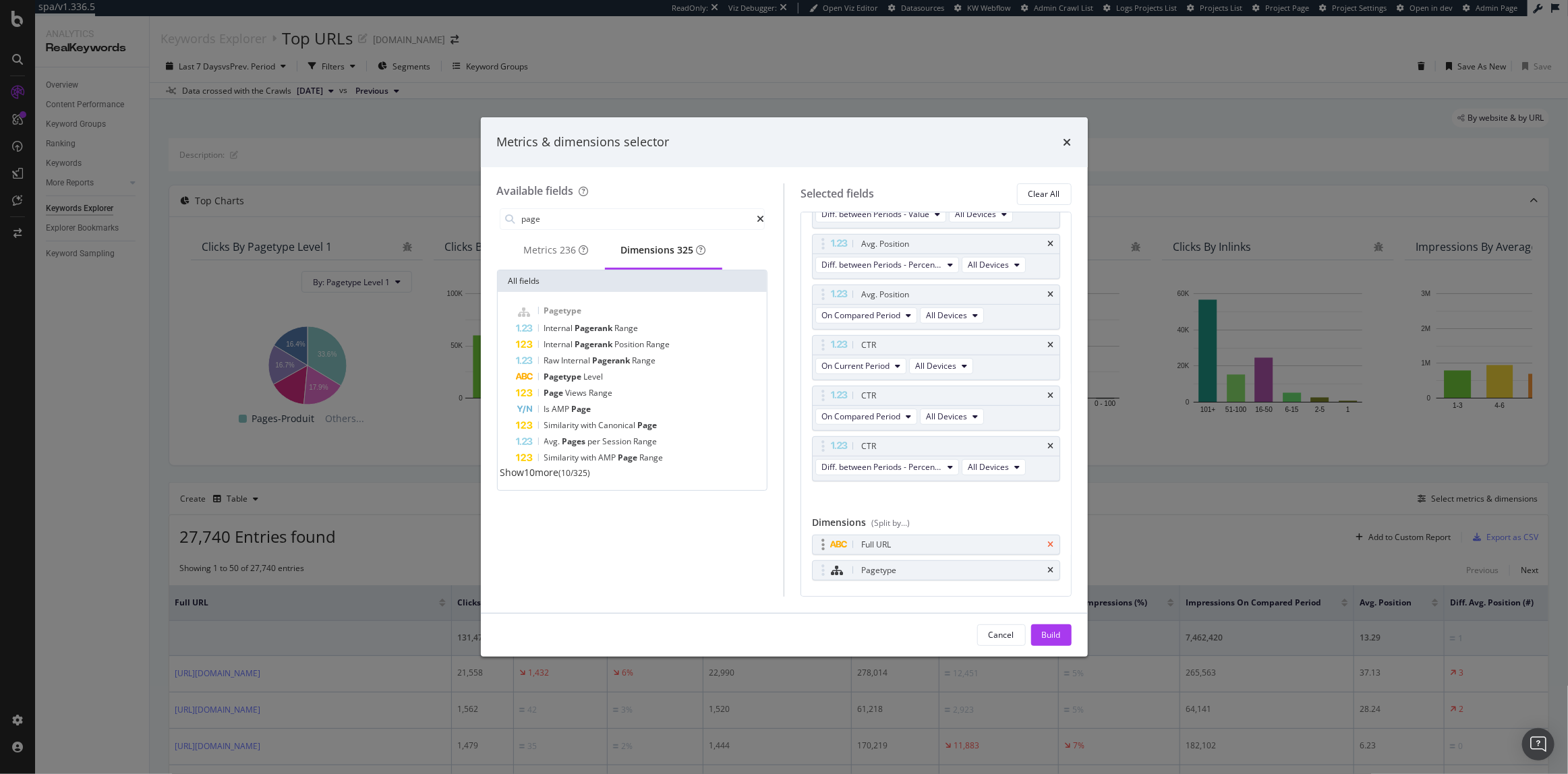
click at [1048, 543] on icon "times" at bounding box center [1051, 545] width 6 height 8
click at [1062, 638] on button "Build" at bounding box center [1052, 635] width 41 height 21
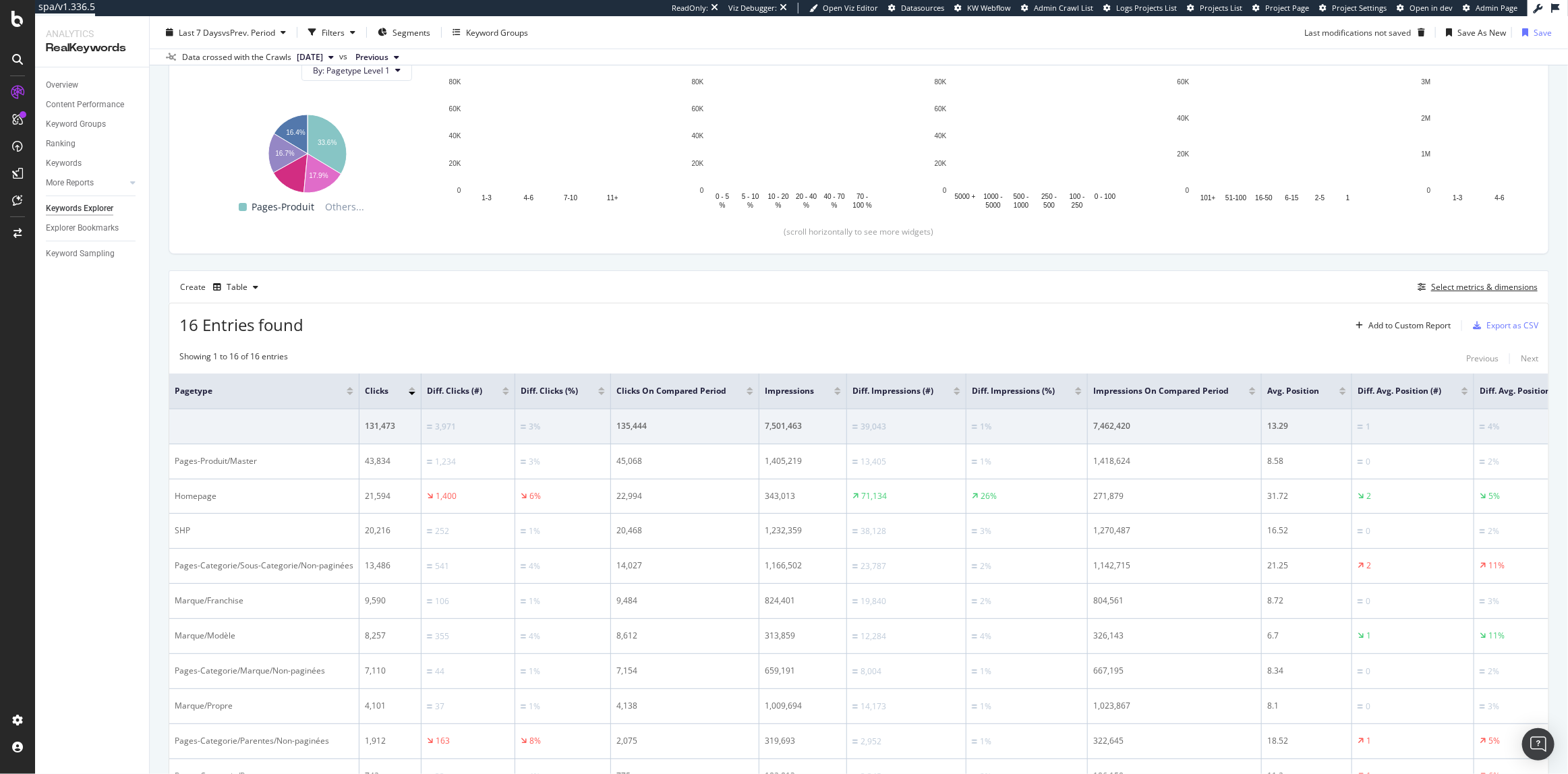
scroll to position [123, 0]
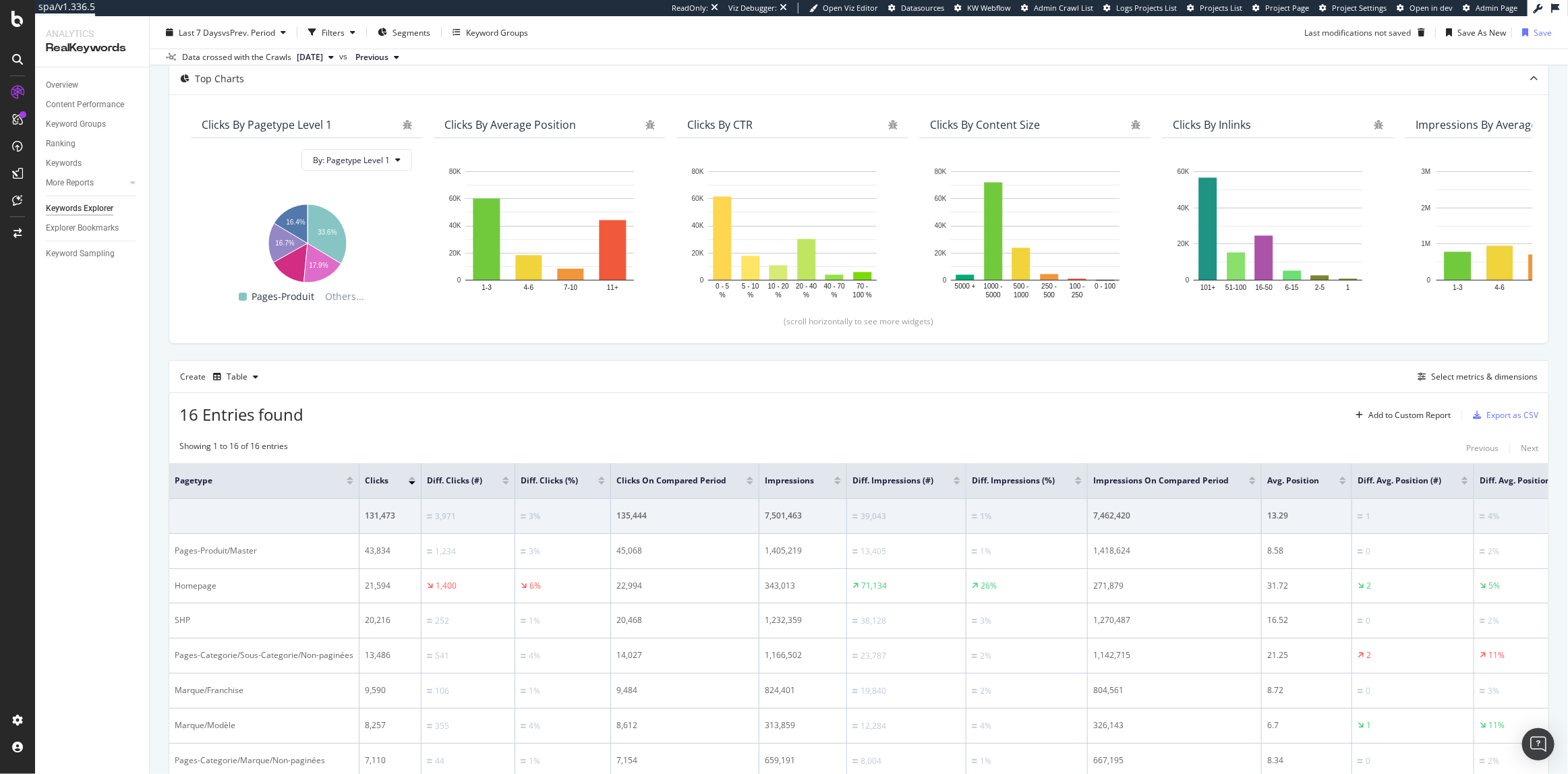
click at [1475, 385] on div "Create Table Select metrics & dimensions" at bounding box center [858, 375] width 1380 height 32
click at [1475, 379] on div "Select metrics & dimensions" at bounding box center [1484, 377] width 107 height 12
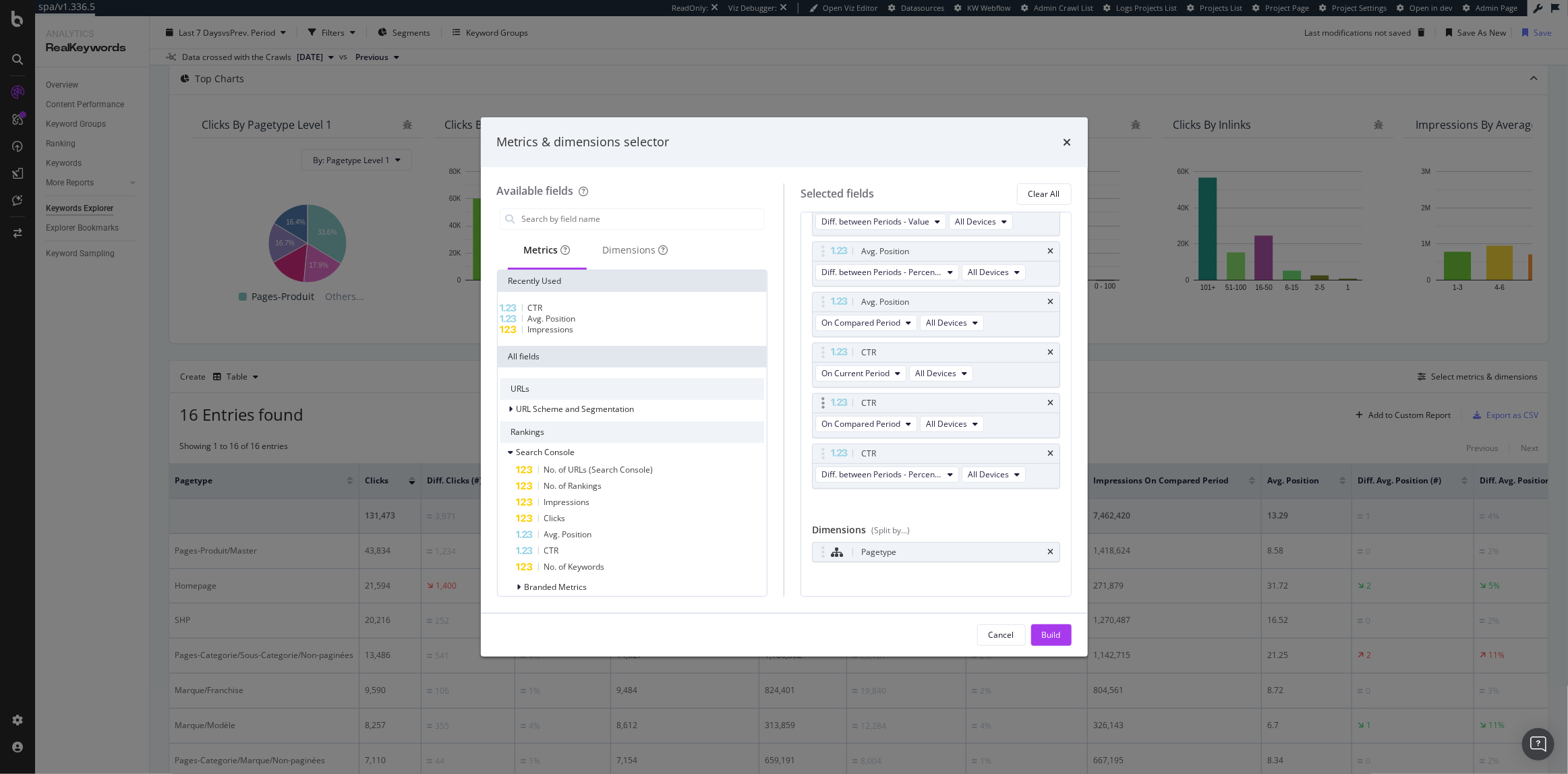
scroll to position [514, 0]
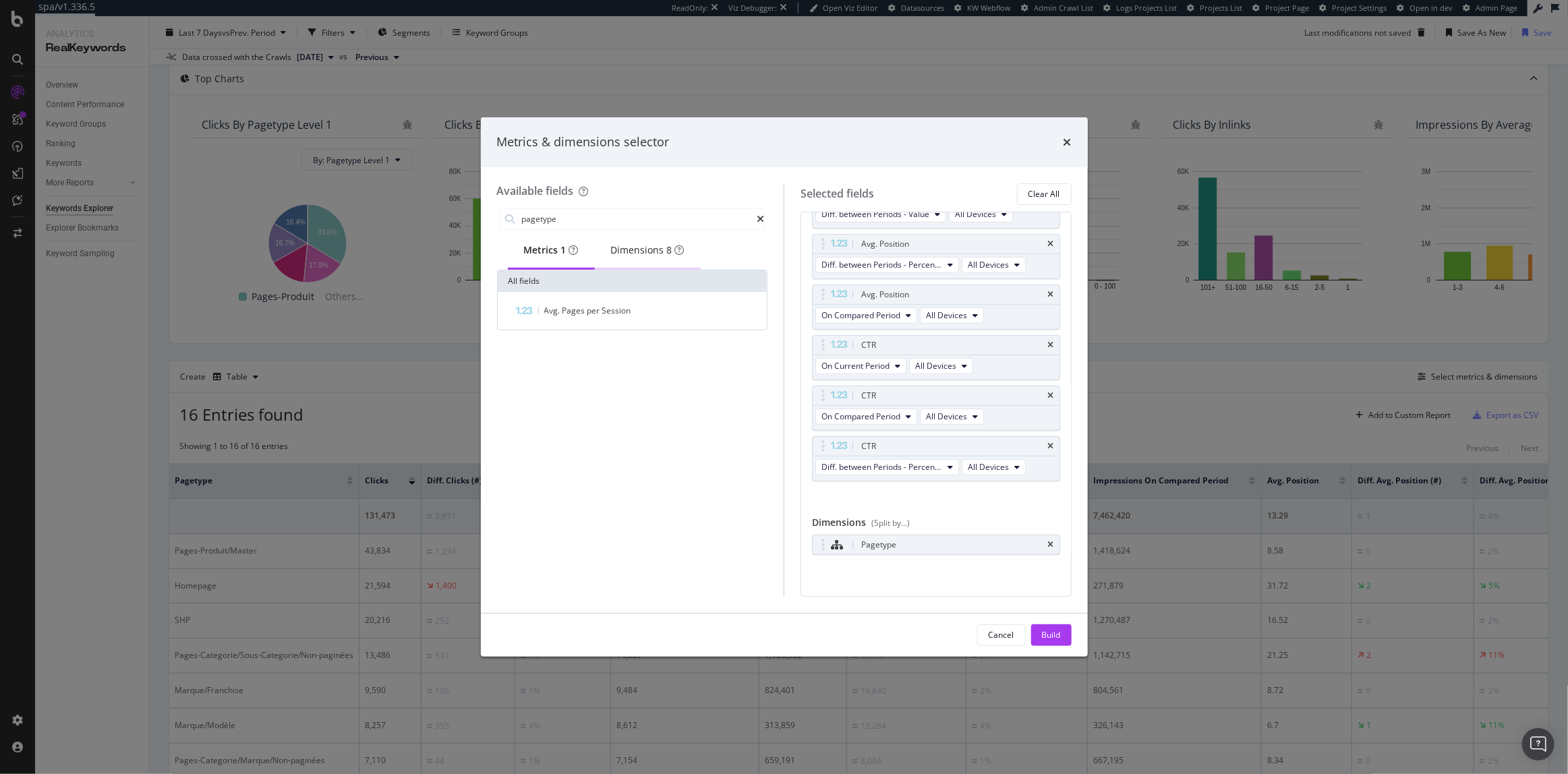
type input "pagetype"
click at [654, 250] on div "Dimensions 8" at bounding box center [648, 250] width 74 height 14
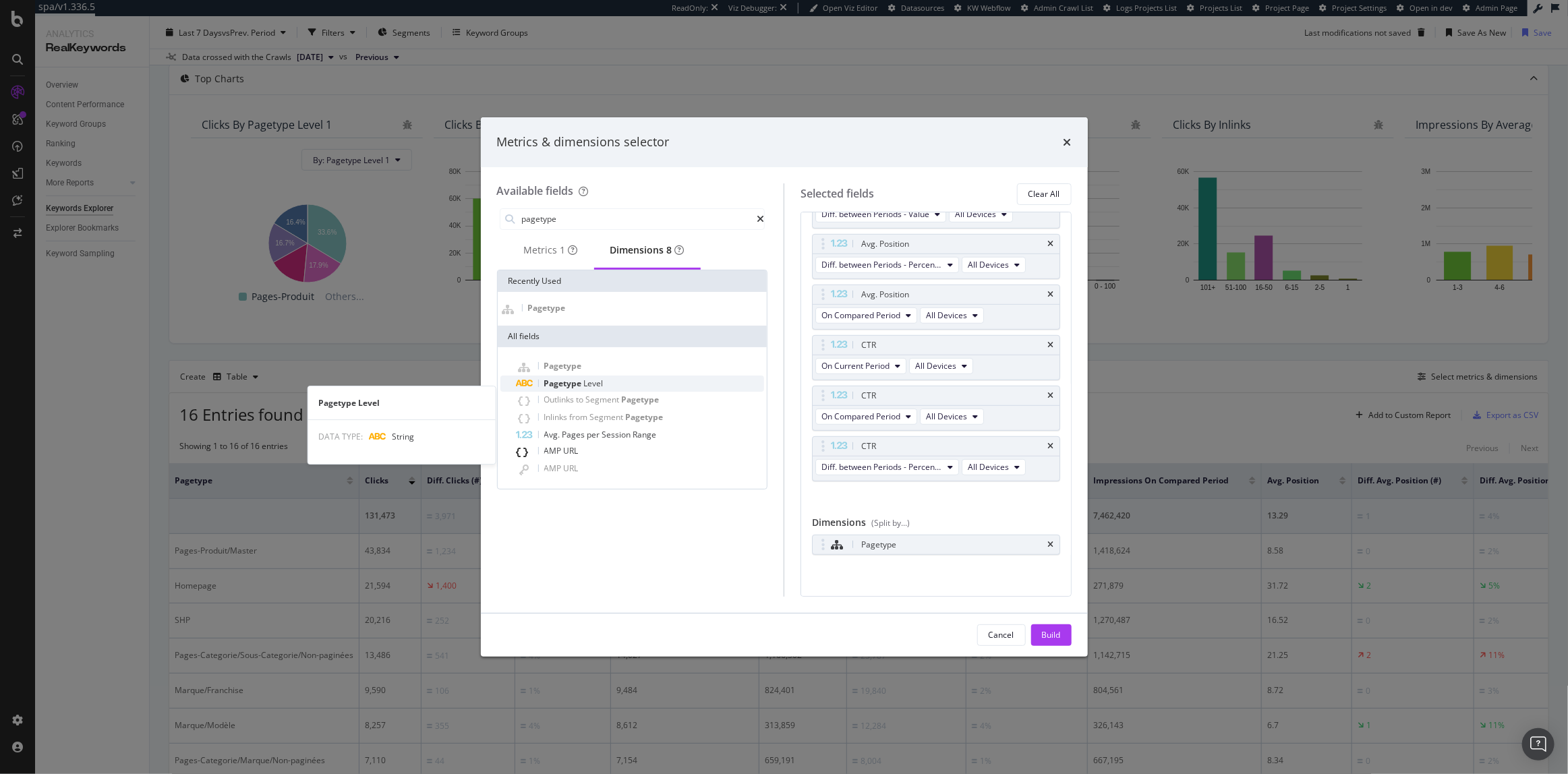
click at [593, 389] on span "Level" at bounding box center [594, 384] width 19 height 12
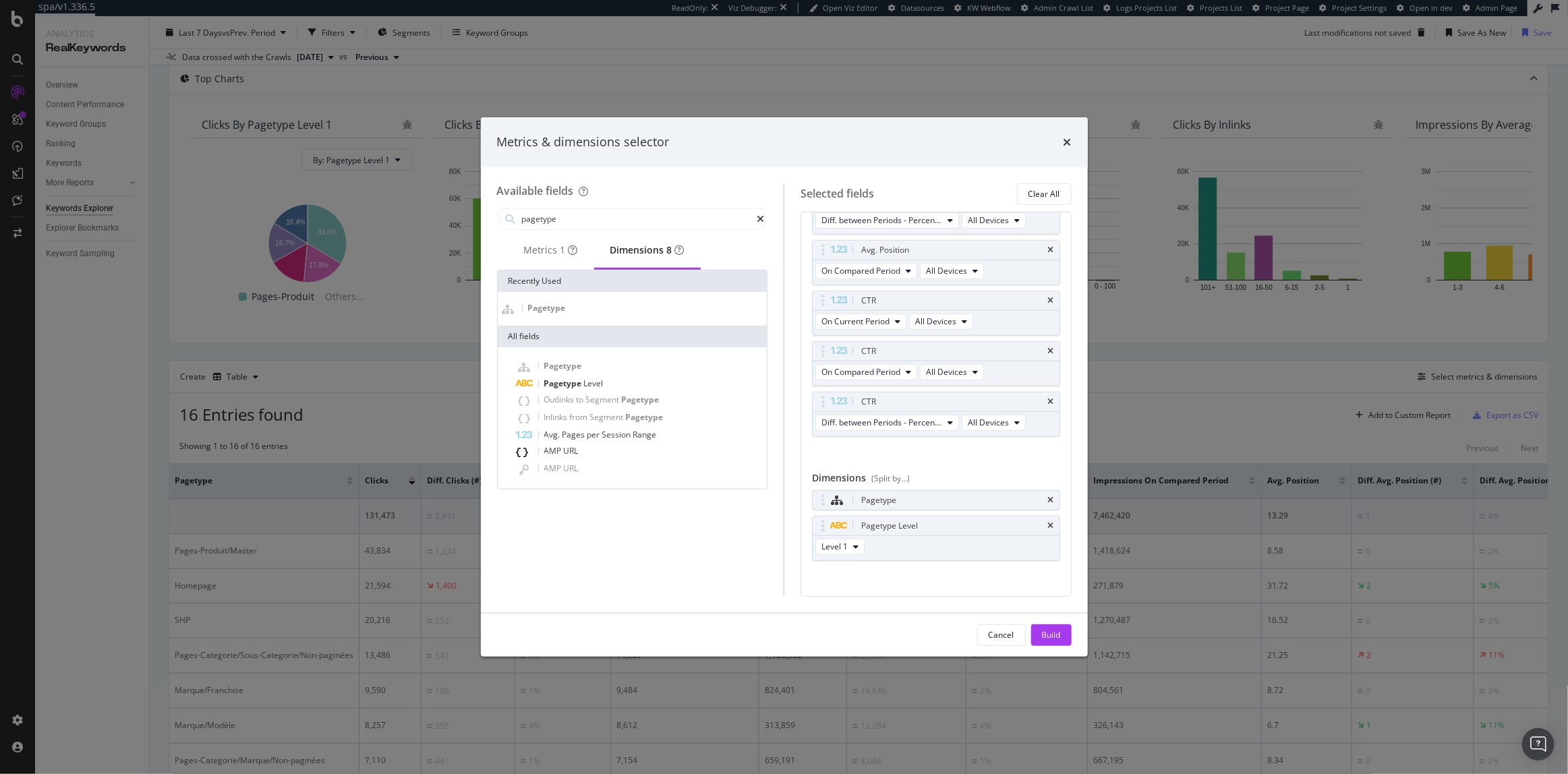
scroll to position [565, 0]
click at [1048, 490] on icon "times" at bounding box center [1051, 494] width 6 height 8
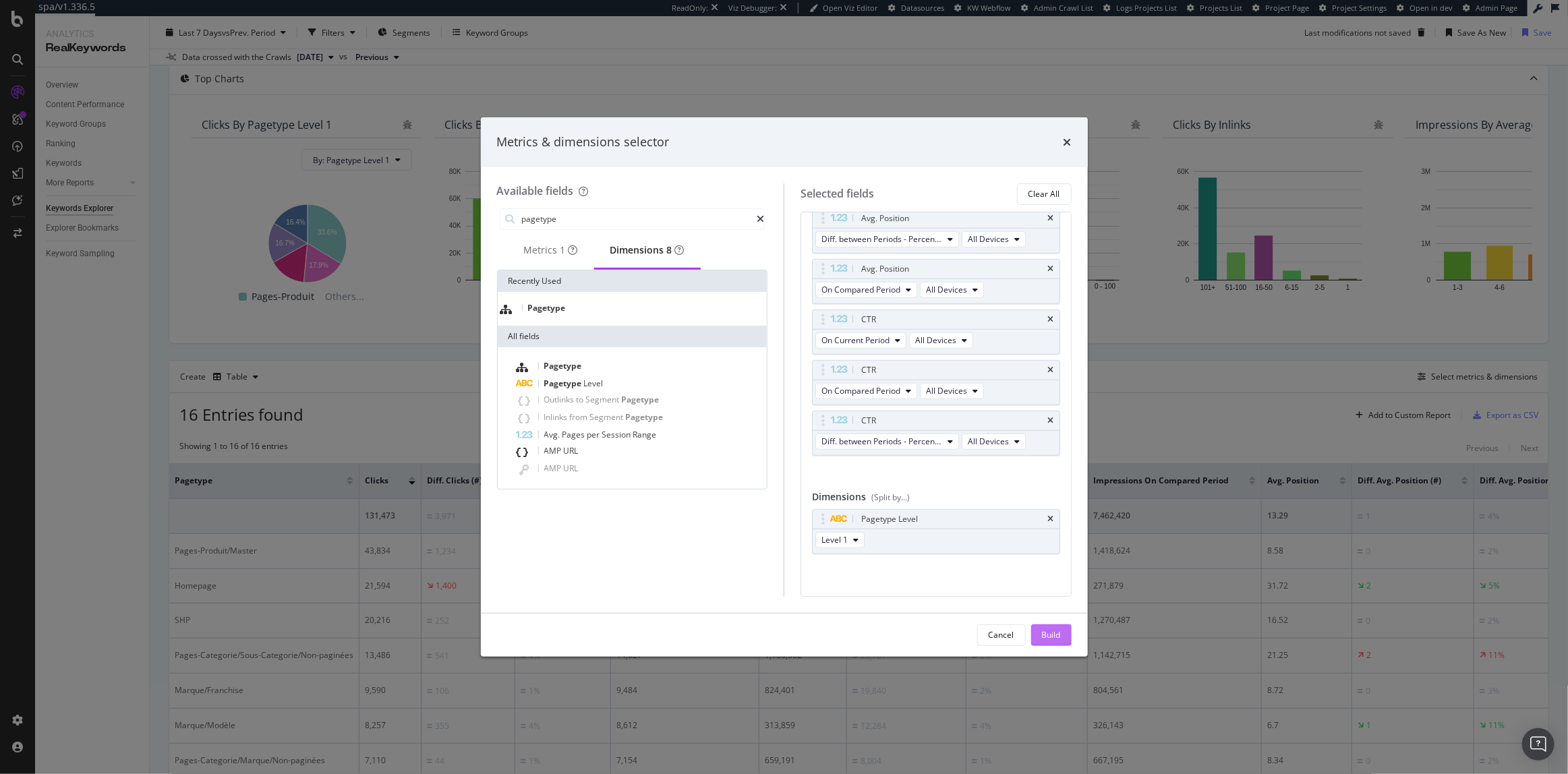
click at [1062, 631] on button "Build" at bounding box center [1052, 635] width 41 height 21
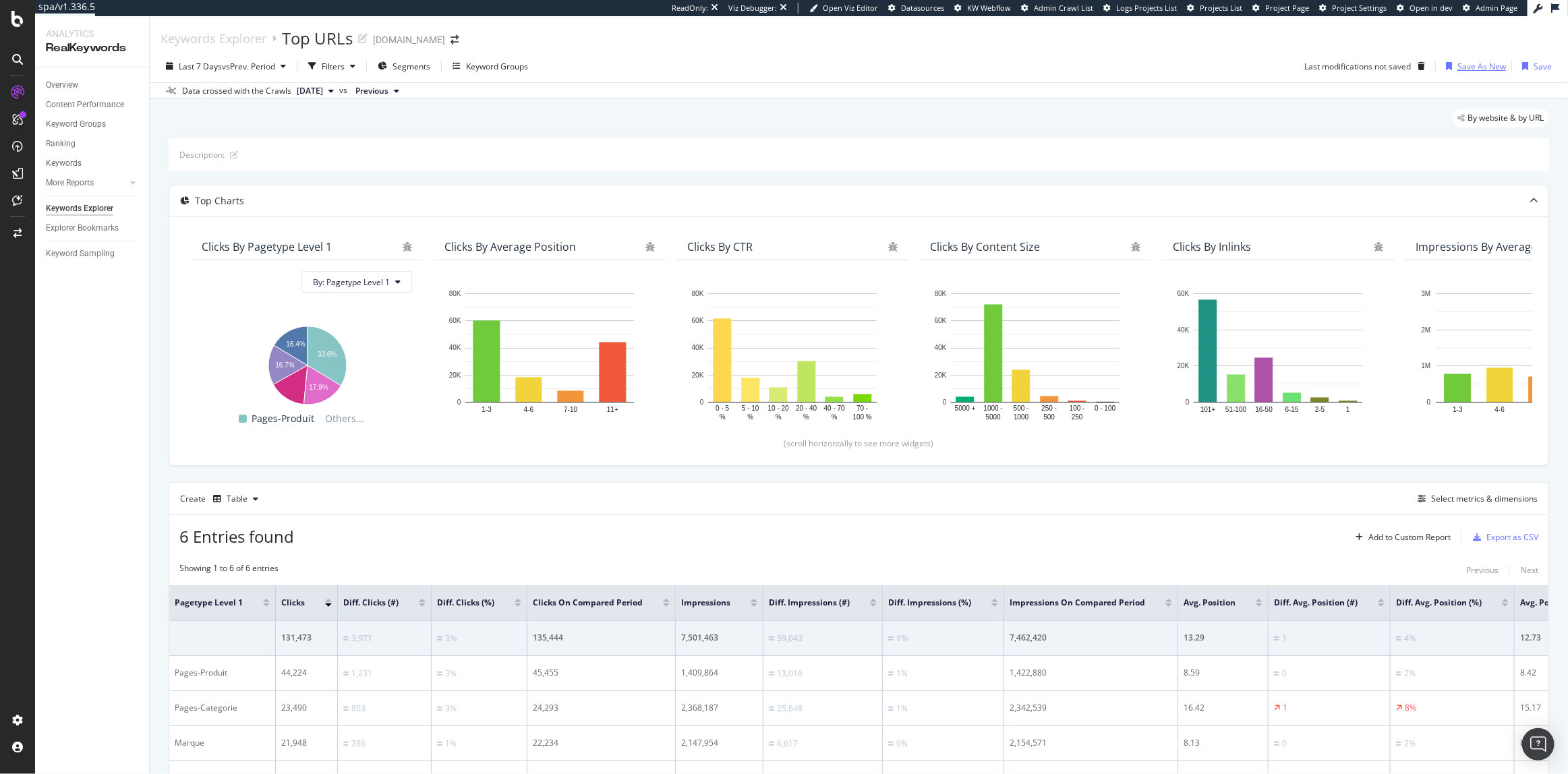
click at [1459, 67] on div "Save As New" at bounding box center [1481, 66] width 49 height 12
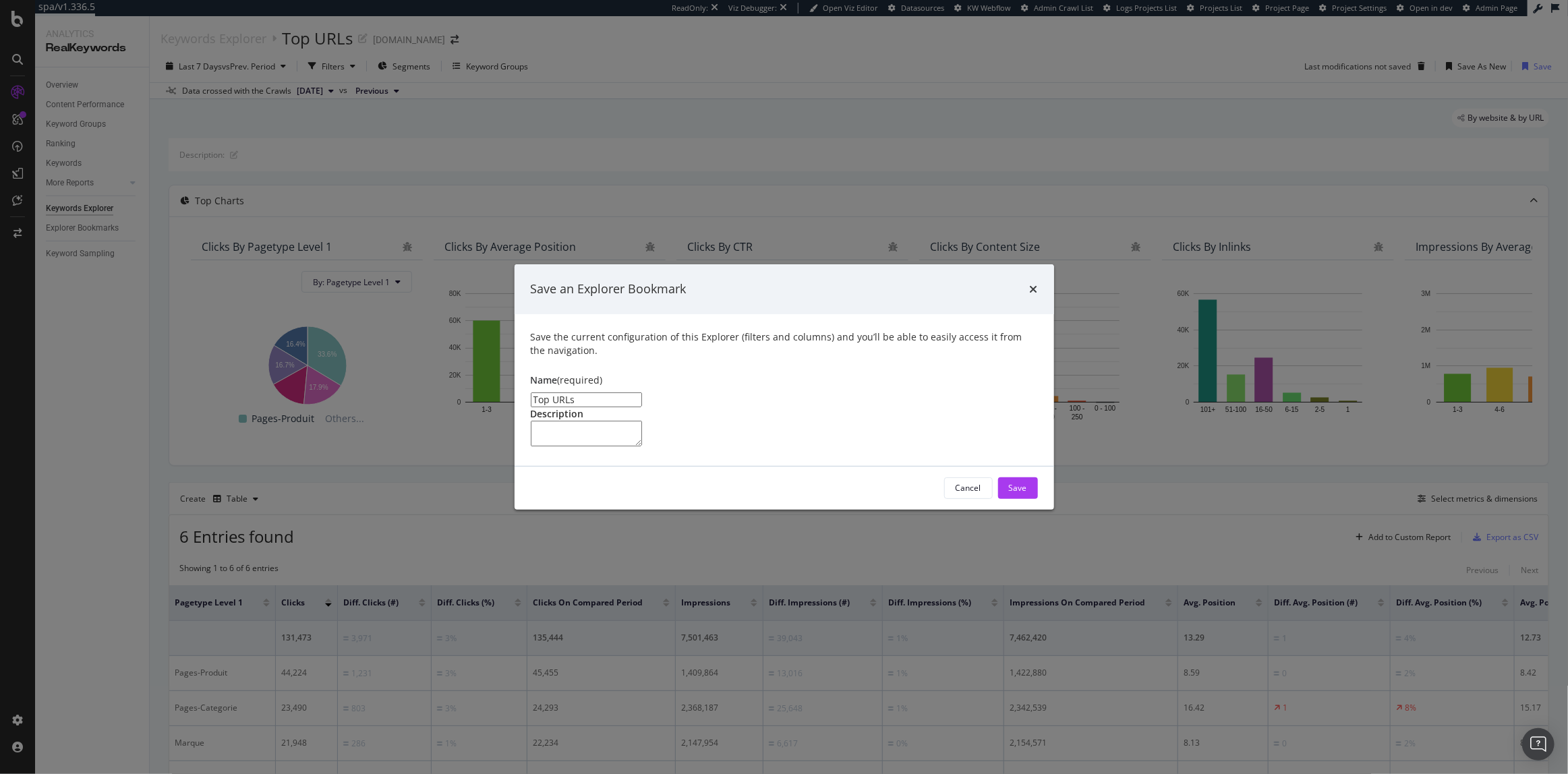
type input "Top"
type input "Perf Top Segments"
click at [1026, 494] on div "Save" at bounding box center [1018, 488] width 18 height 12
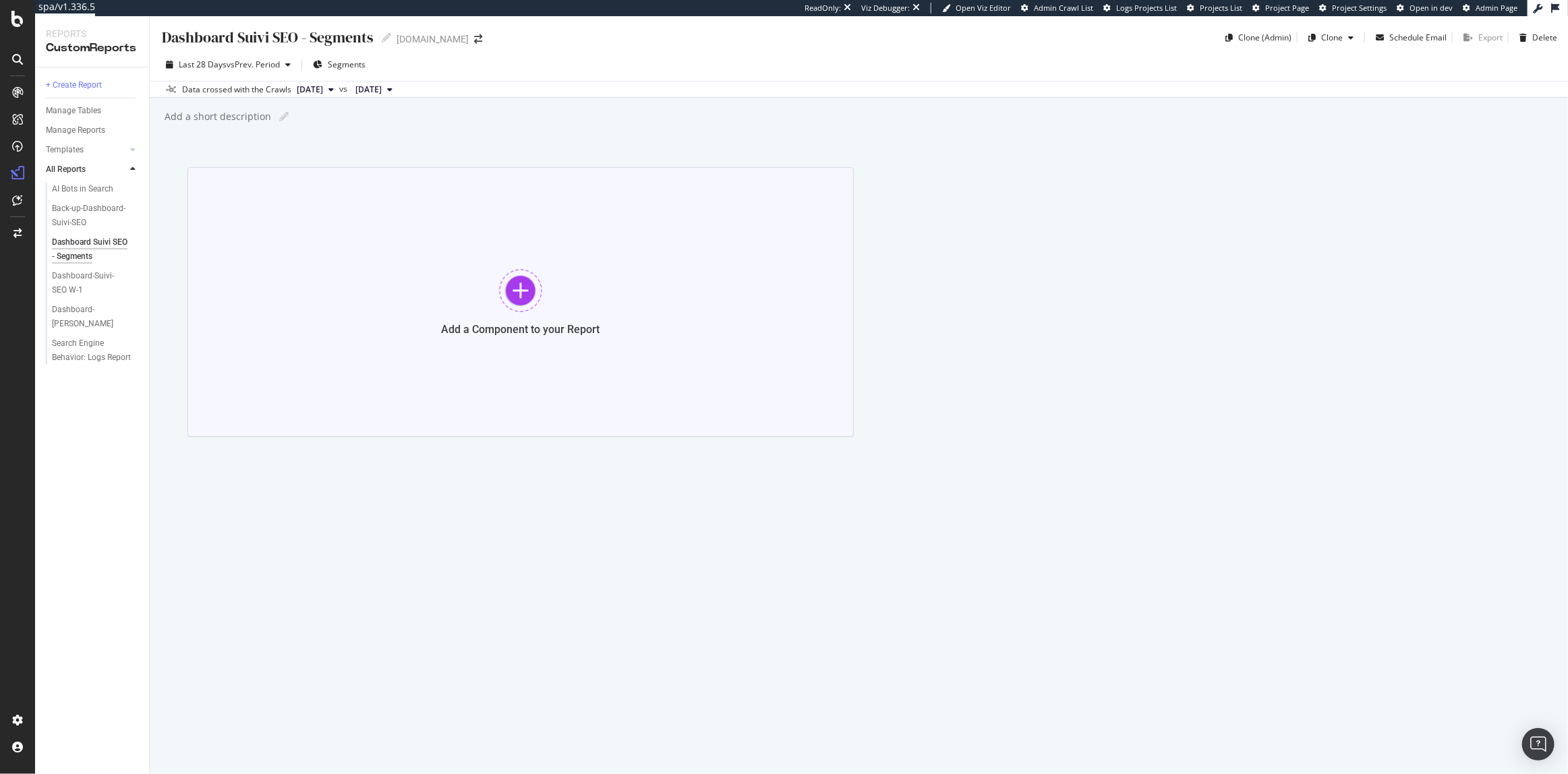
click at [499, 297] on div "Add a Component to your Report" at bounding box center [520, 302] width 666 height 270
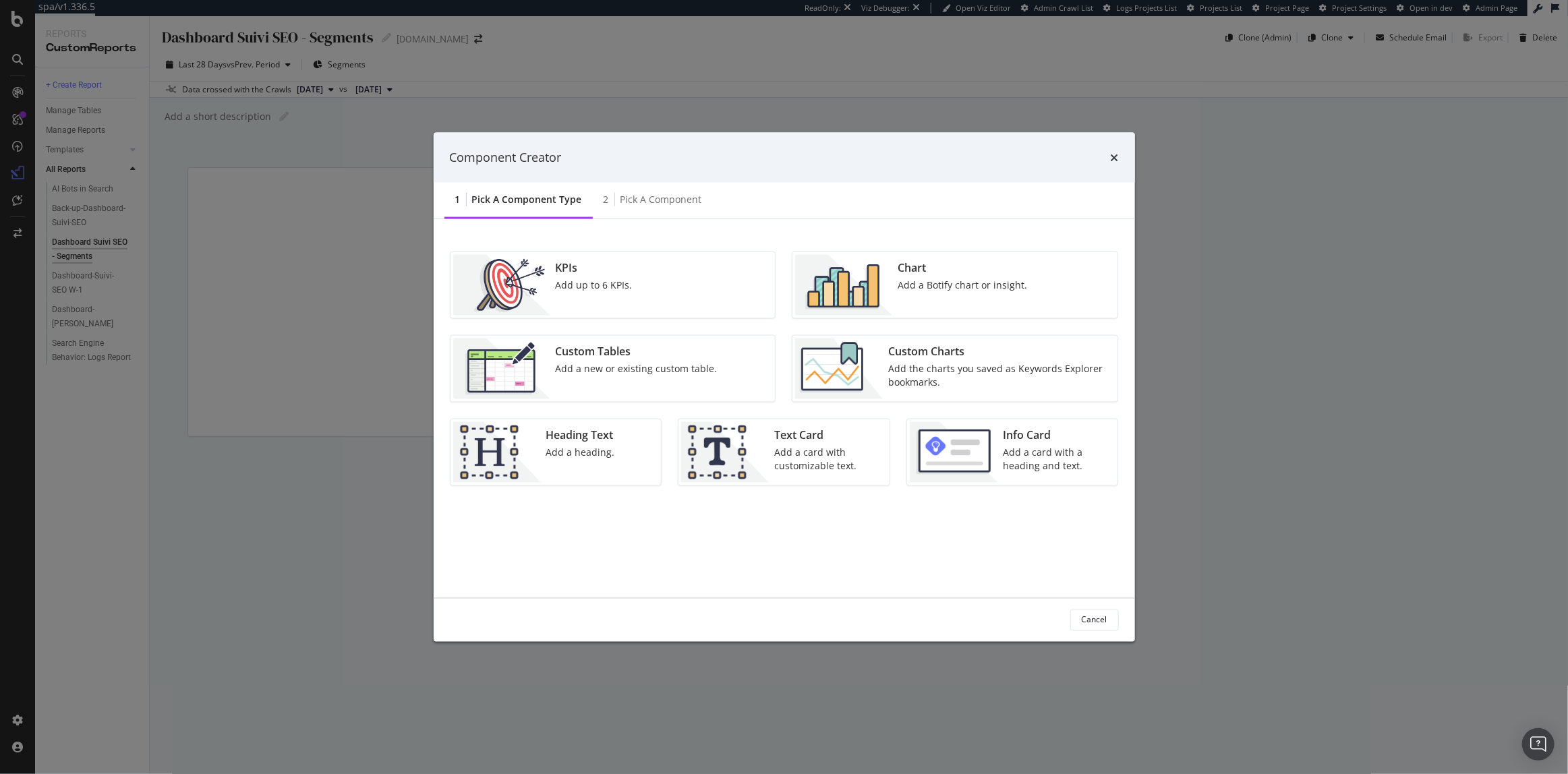
click at [626, 208] on div "2 Pick a Component" at bounding box center [652, 200] width 120 height 37
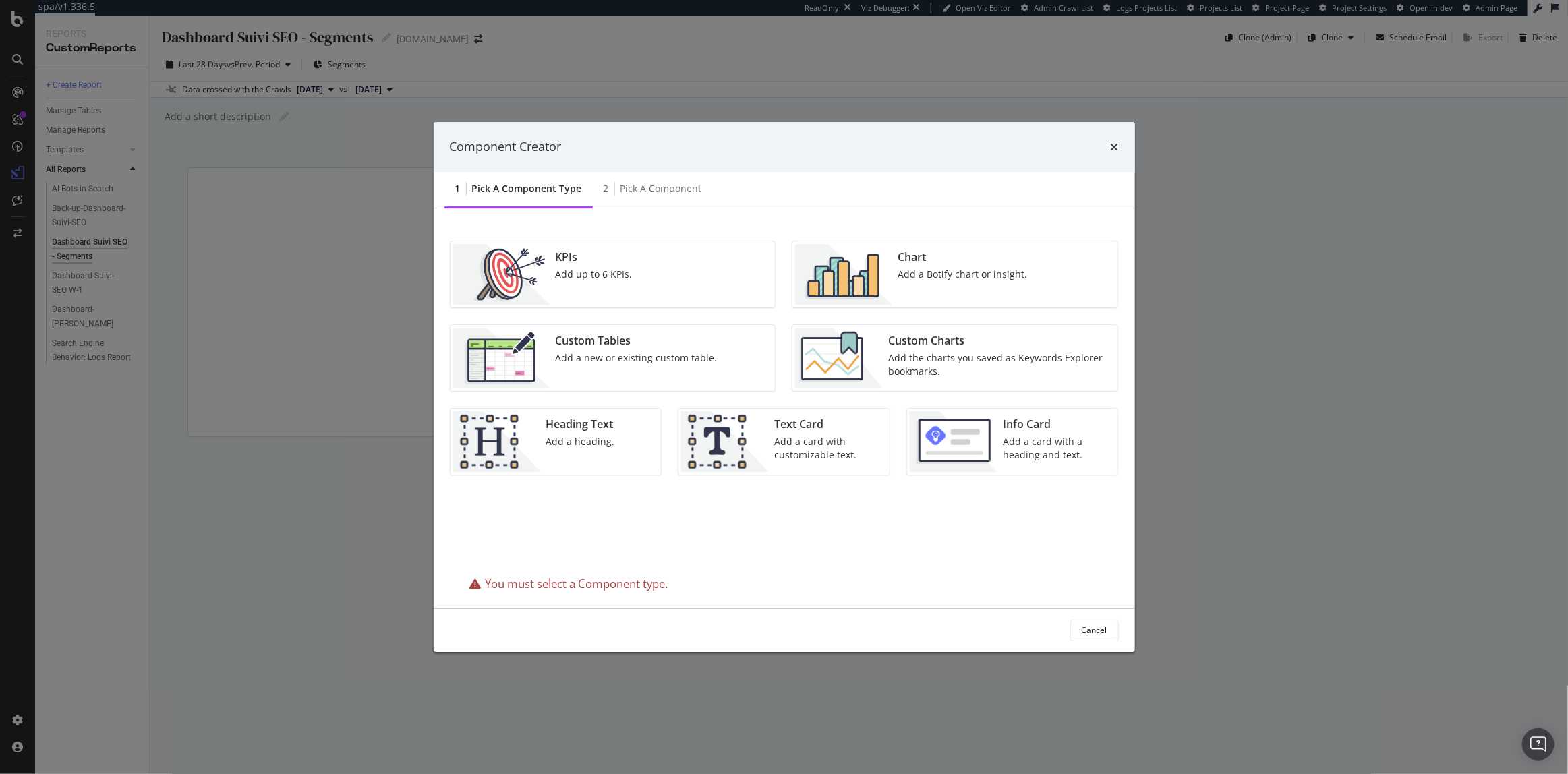
click at [926, 355] on div "Add the charts you saved as Keywords Explorer bookmarks." at bounding box center [999, 365] width 222 height 27
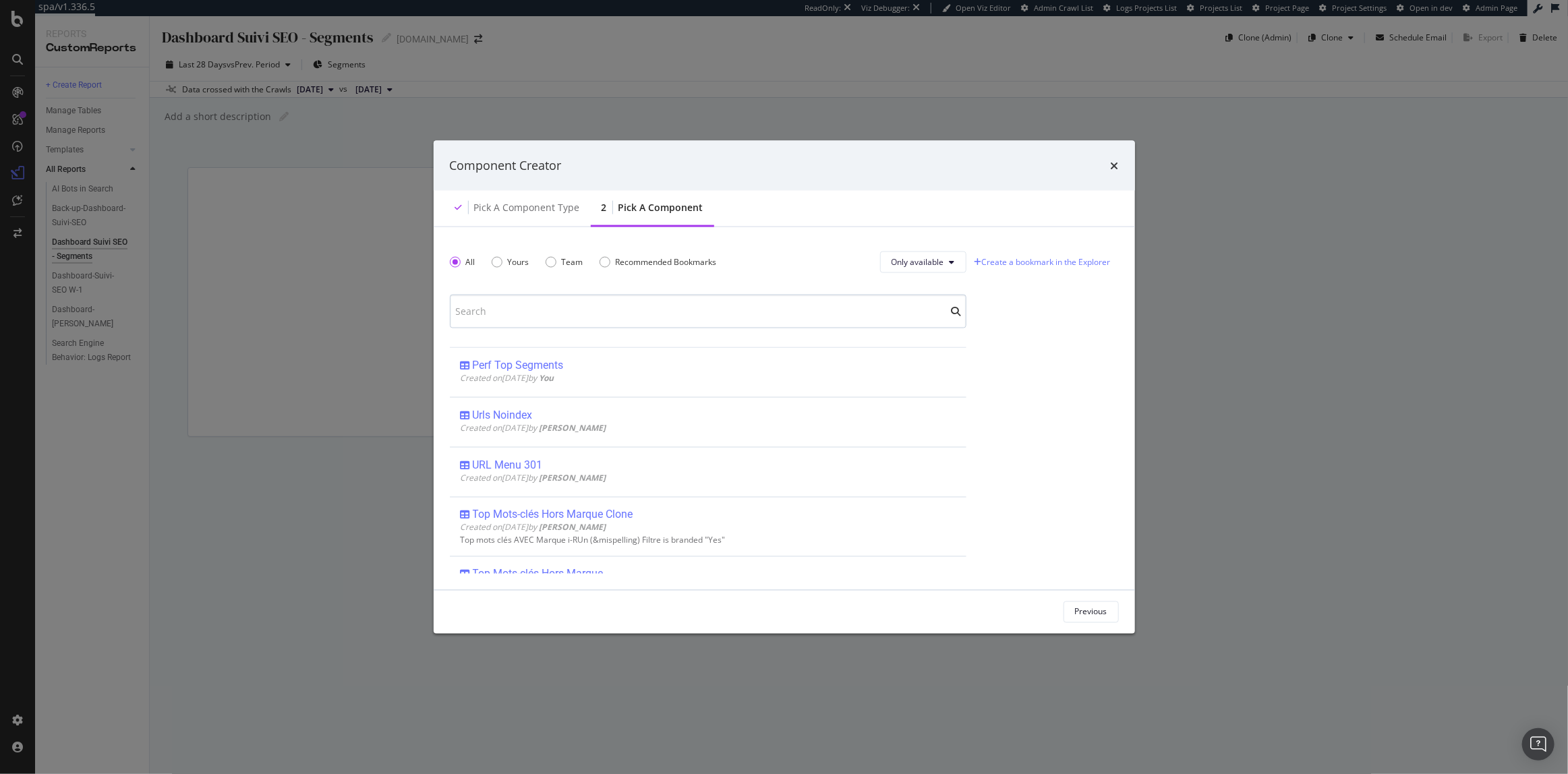
click at [529, 302] on input "modal" at bounding box center [708, 310] width 516 height 34
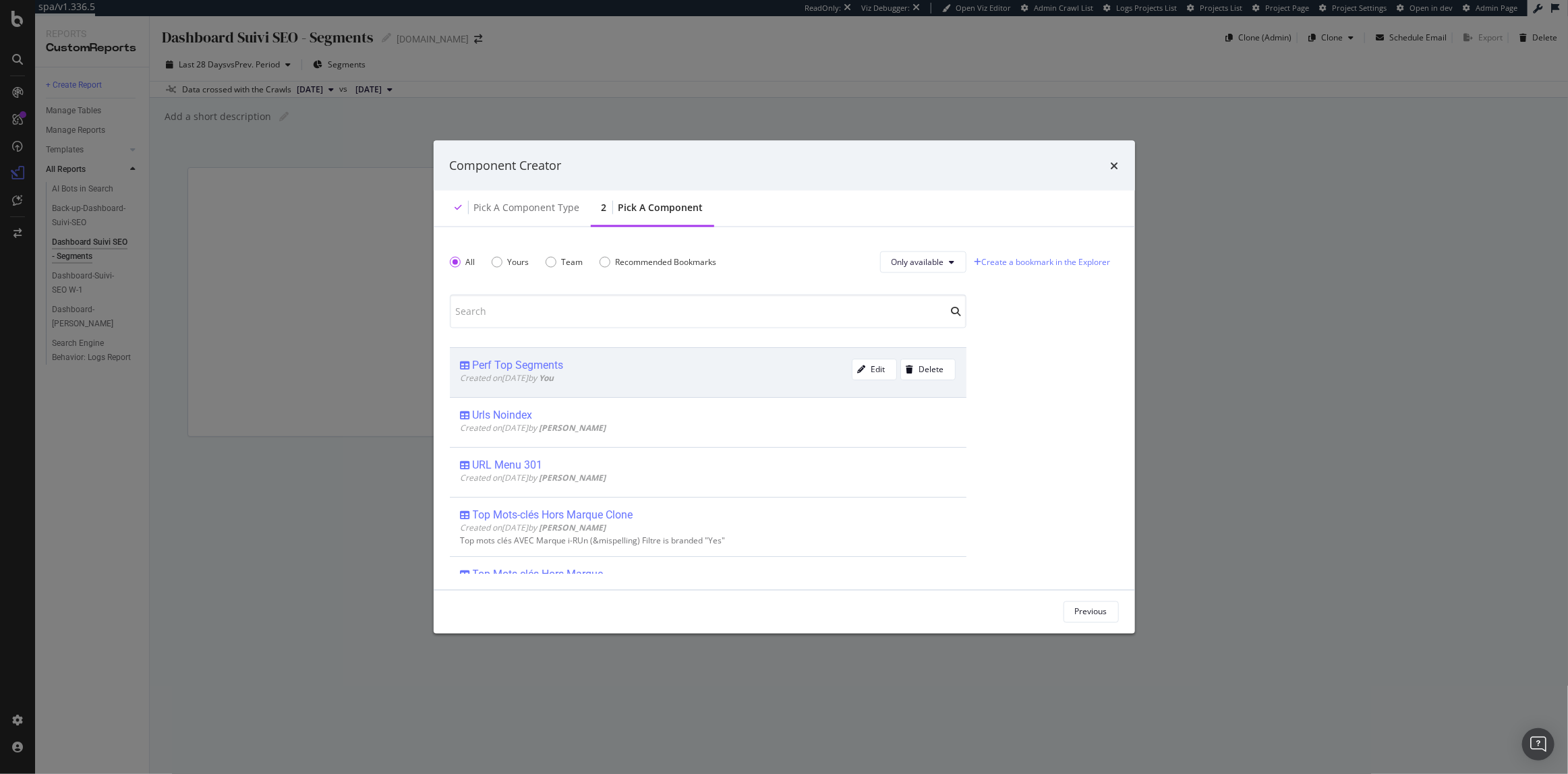
click at [525, 363] on div "Perf Top Segments" at bounding box center [518, 365] width 91 height 14
click at [1104, 614] on div "Add Component" at bounding box center [1077, 613] width 60 height 12
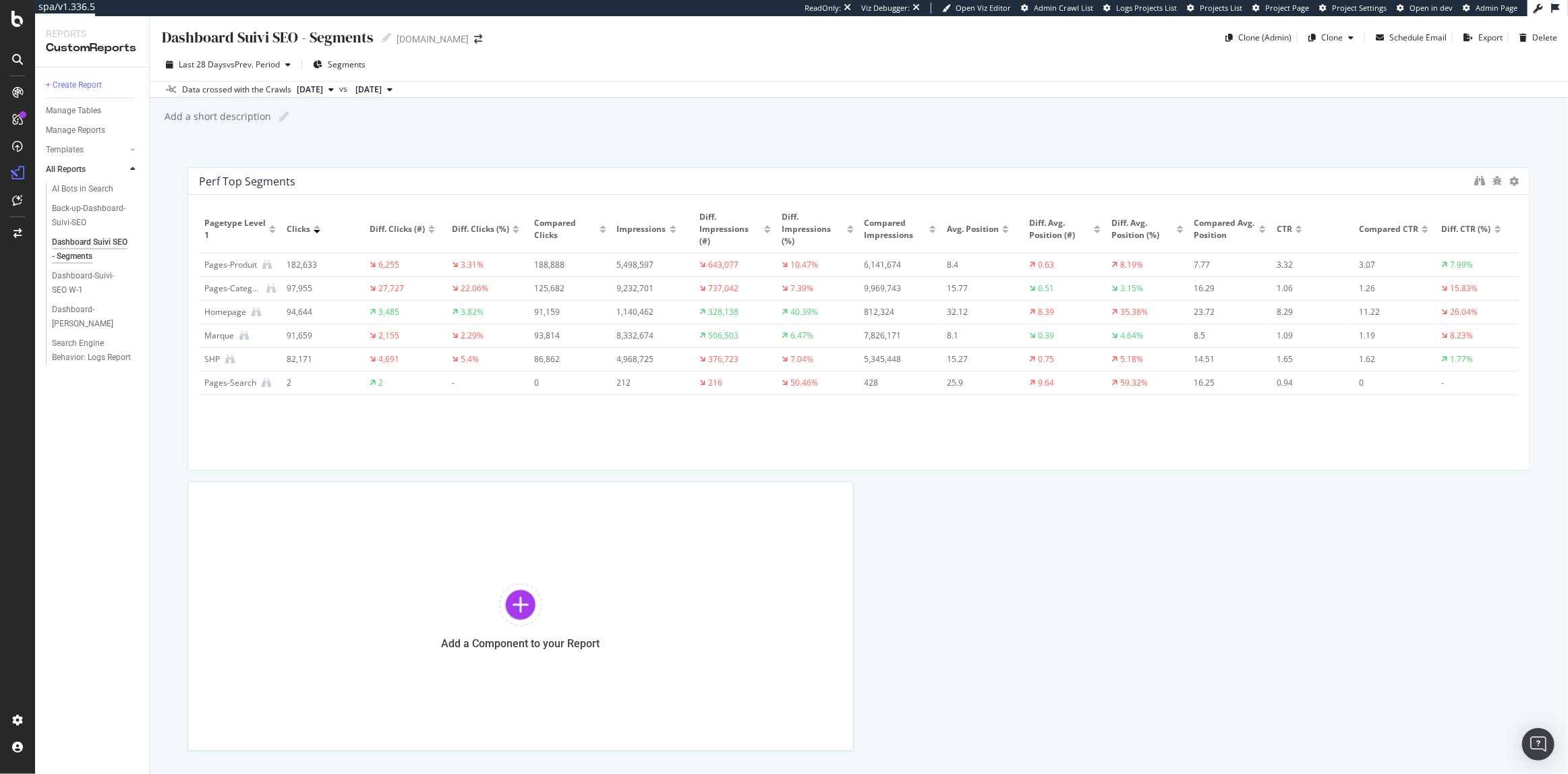
drag, startPoint x: 847, startPoint y: 303, endPoint x: 1560, endPoint y: 323, distance: 713.3
click at [1553, 323] on div "Dashboard Suivi SEO - Segments Dashboard Suivi SEO - Segments [DOMAIN_NAME] Clo…" at bounding box center [858, 396] width 1418 height 758
click at [1220, 627] on div "Perf Top Segments Pagetype Level 1 Clicks Diff. Clicks (#) Diff. Clicks (%) Com…" at bounding box center [858, 459] width 1342 height 584
